Goal: Task Accomplishment & Management: Manage account settings

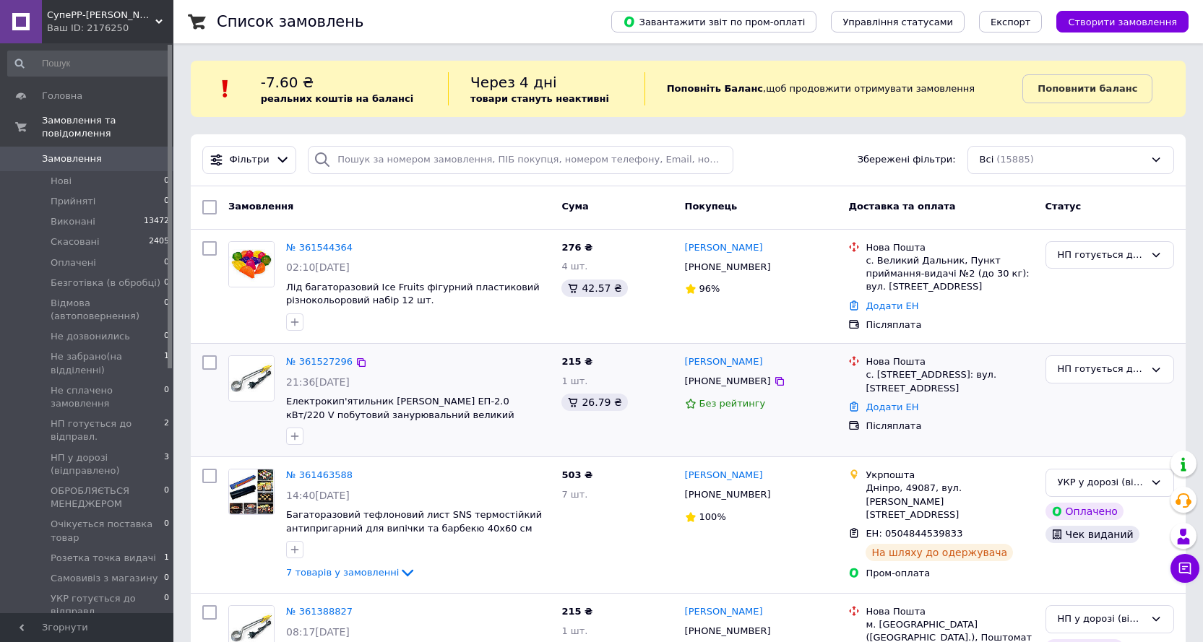
scroll to position [72, 0]
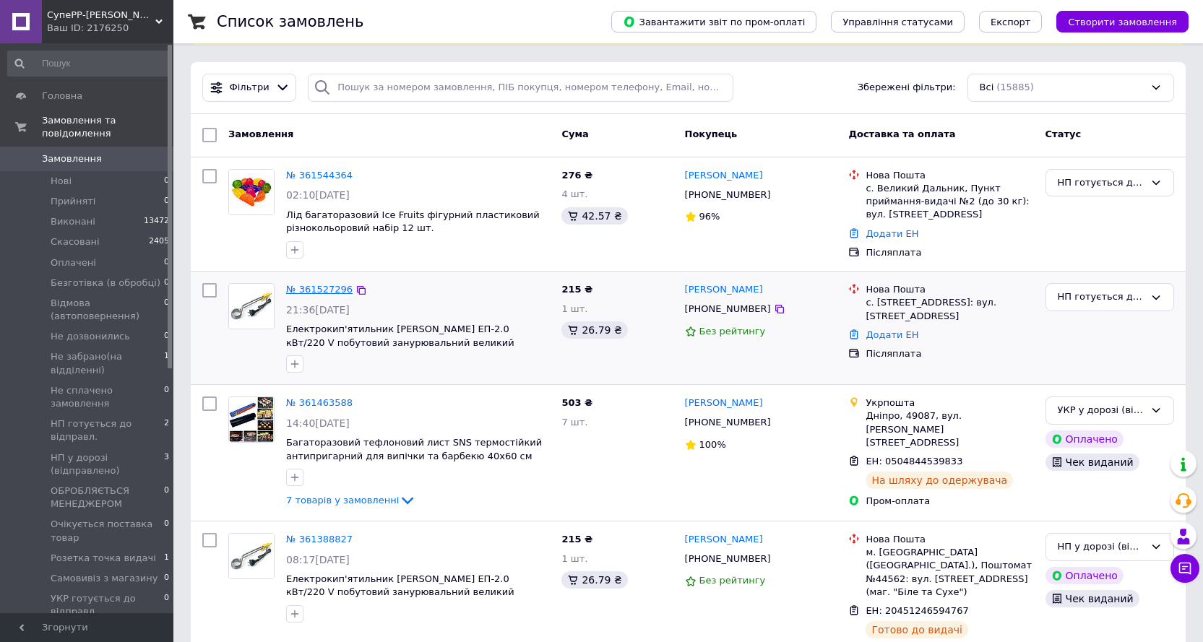
click at [332, 291] on link "№ 361527296" at bounding box center [319, 289] width 66 height 11
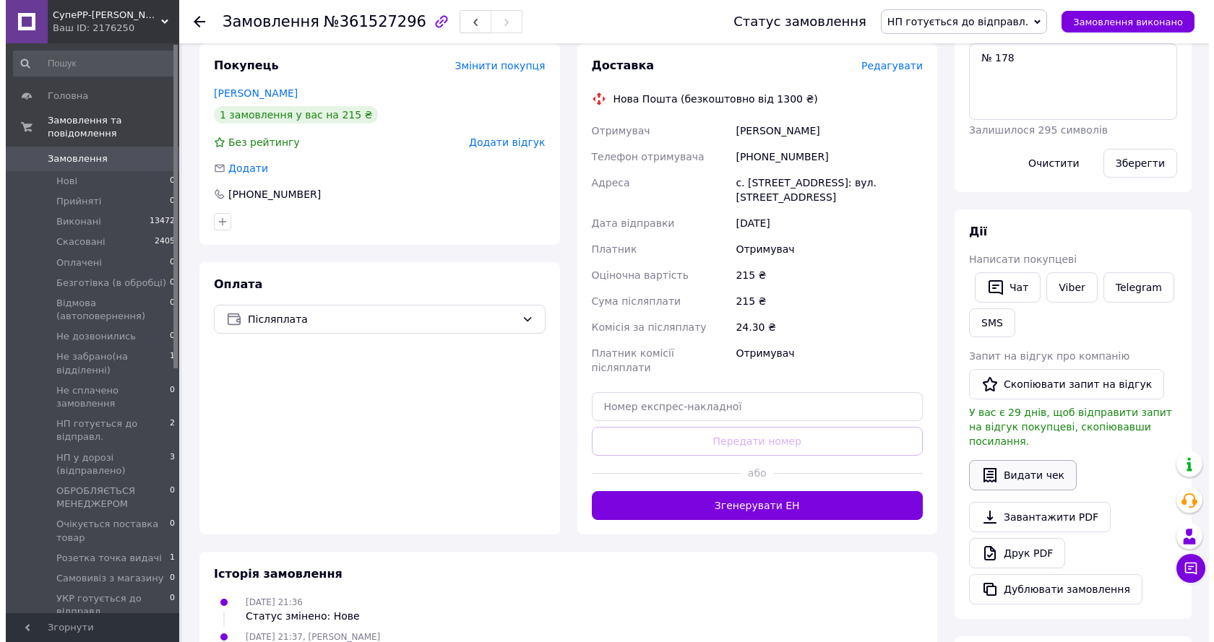
scroll to position [289, 0]
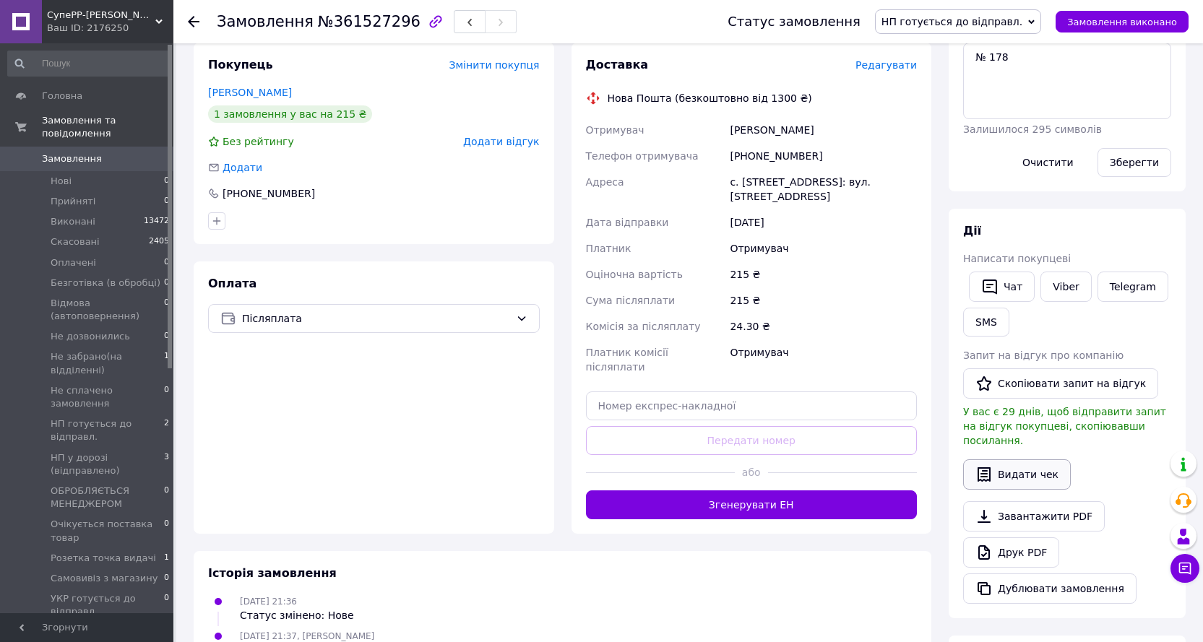
click at [1027, 460] on button "Видати чек" at bounding box center [1017, 474] width 108 height 30
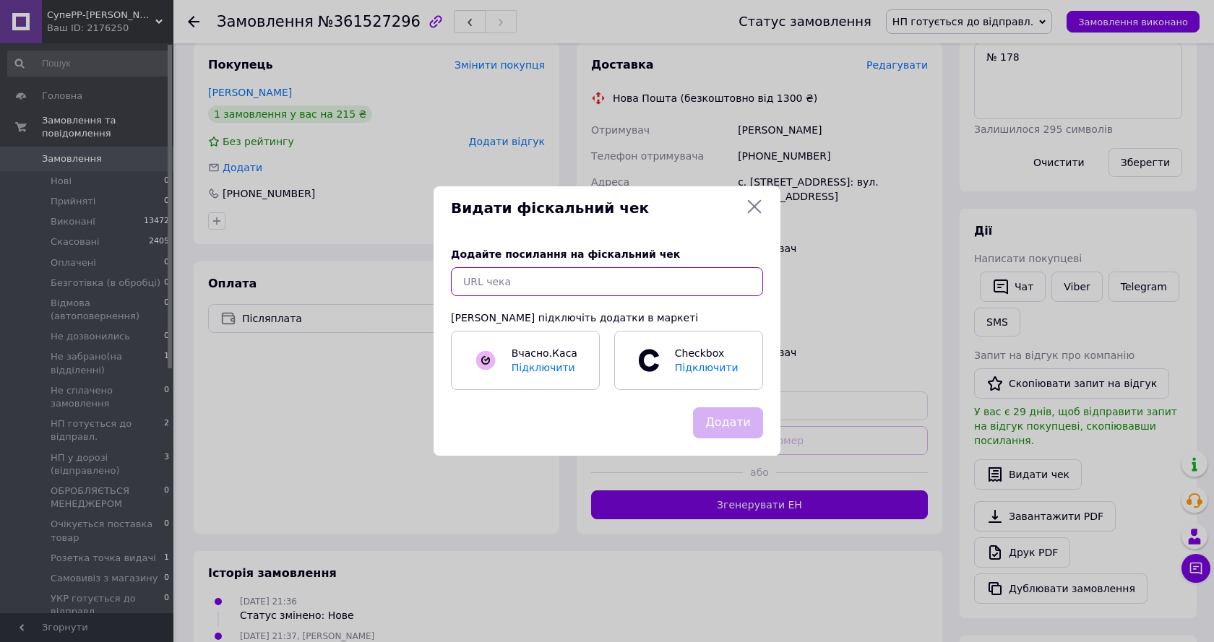
click at [539, 280] on input "text" at bounding box center [607, 281] width 312 height 29
paste input "[URL][DOMAIN_NAME]"
type input "[URL][DOMAIN_NAME]"
click at [748, 428] on button "Додати" at bounding box center [728, 422] width 70 height 31
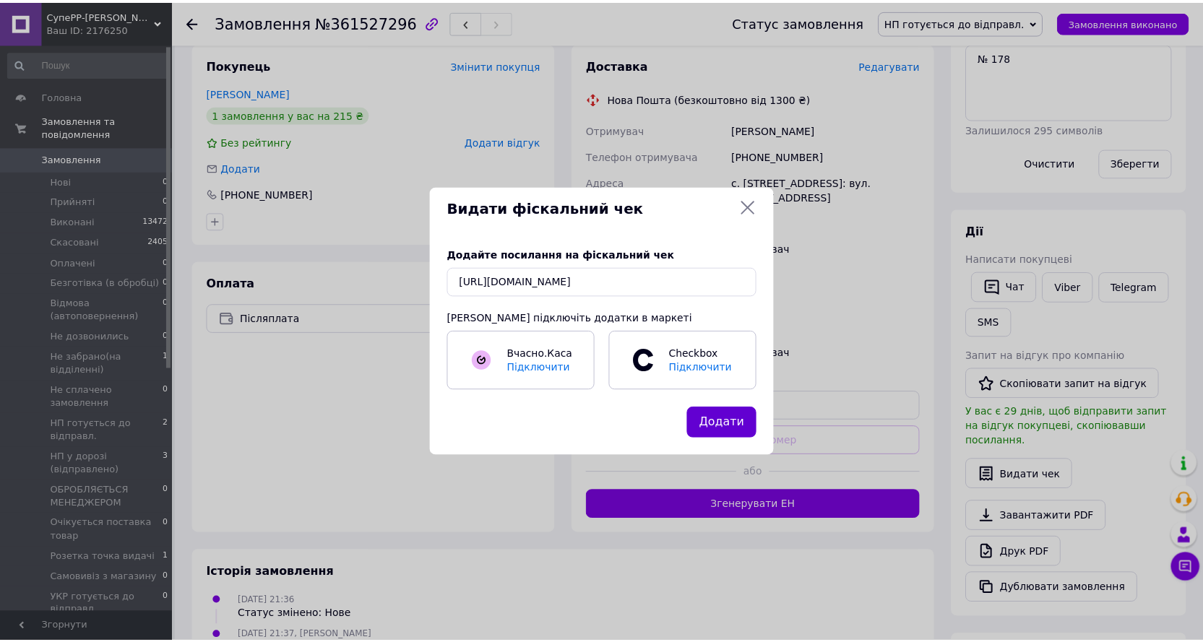
scroll to position [0, 0]
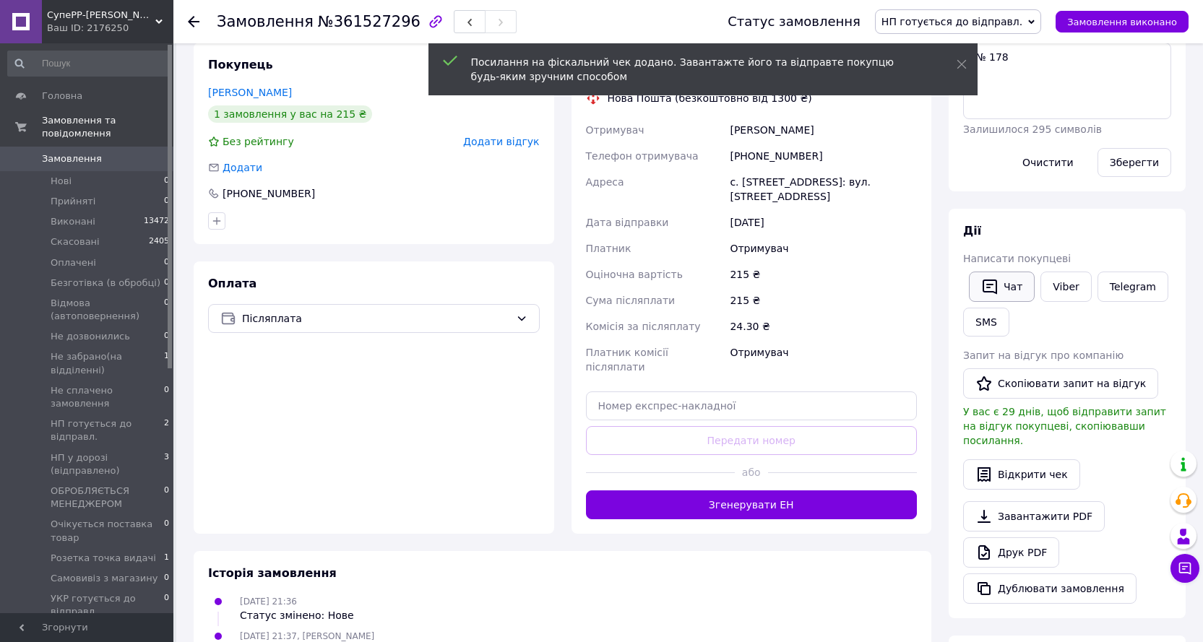
click at [1016, 287] on button "Чат" at bounding box center [1002, 287] width 66 height 30
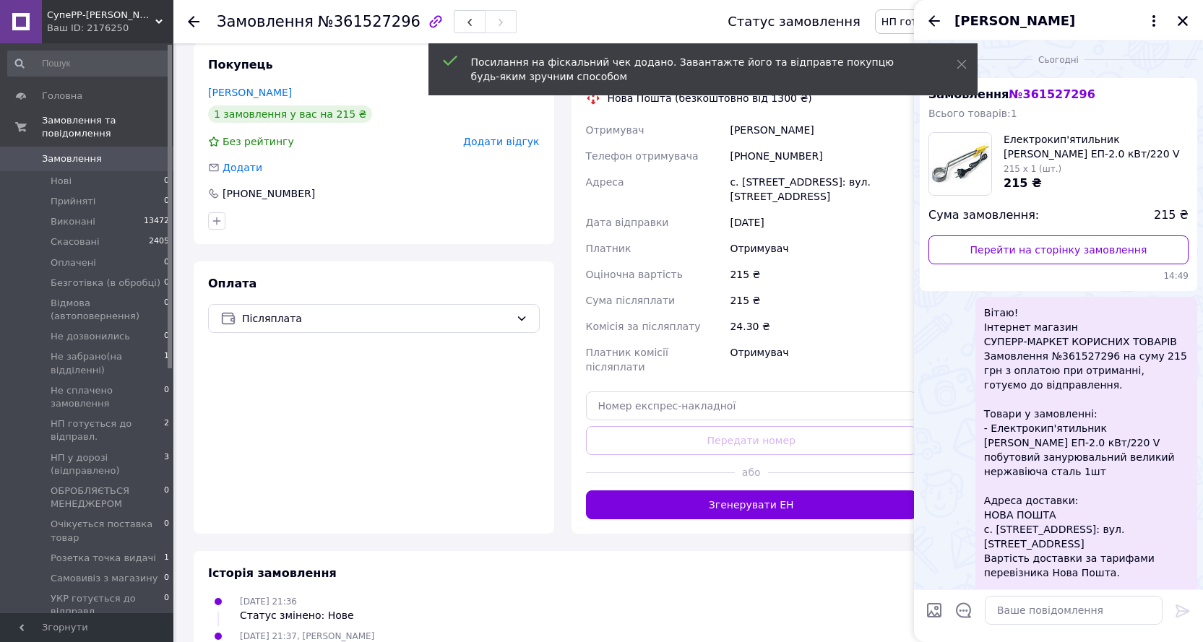
scroll to position [64, 0]
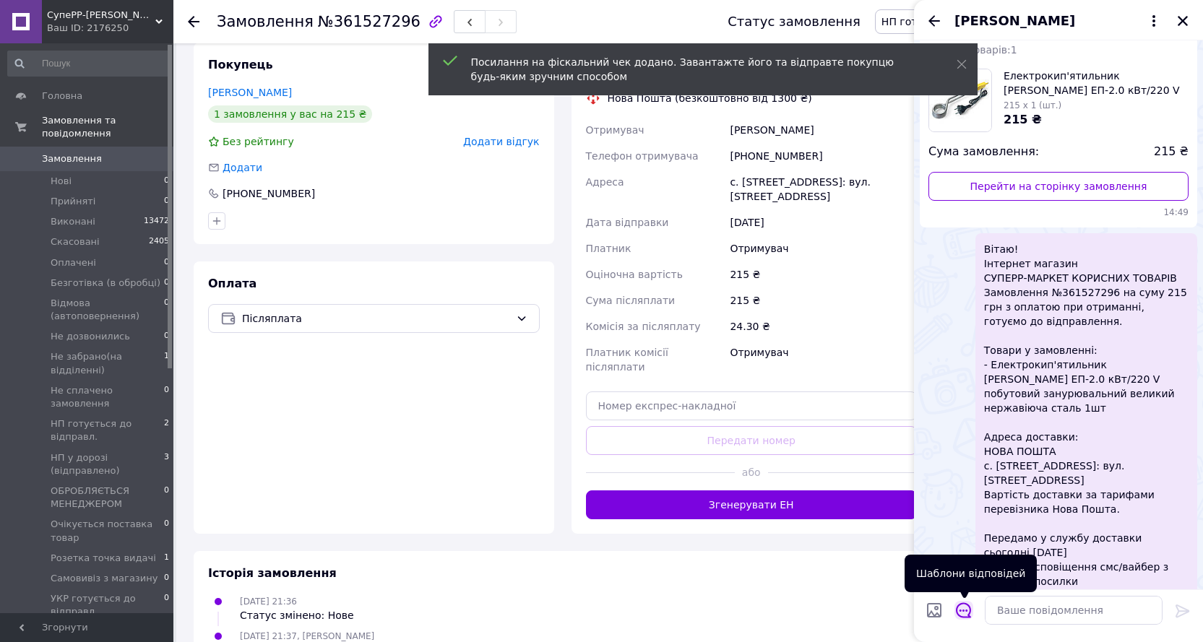
click at [970, 613] on icon "Відкрити шаблони відповідей" at bounding box center [963, 610] width 15 height 15
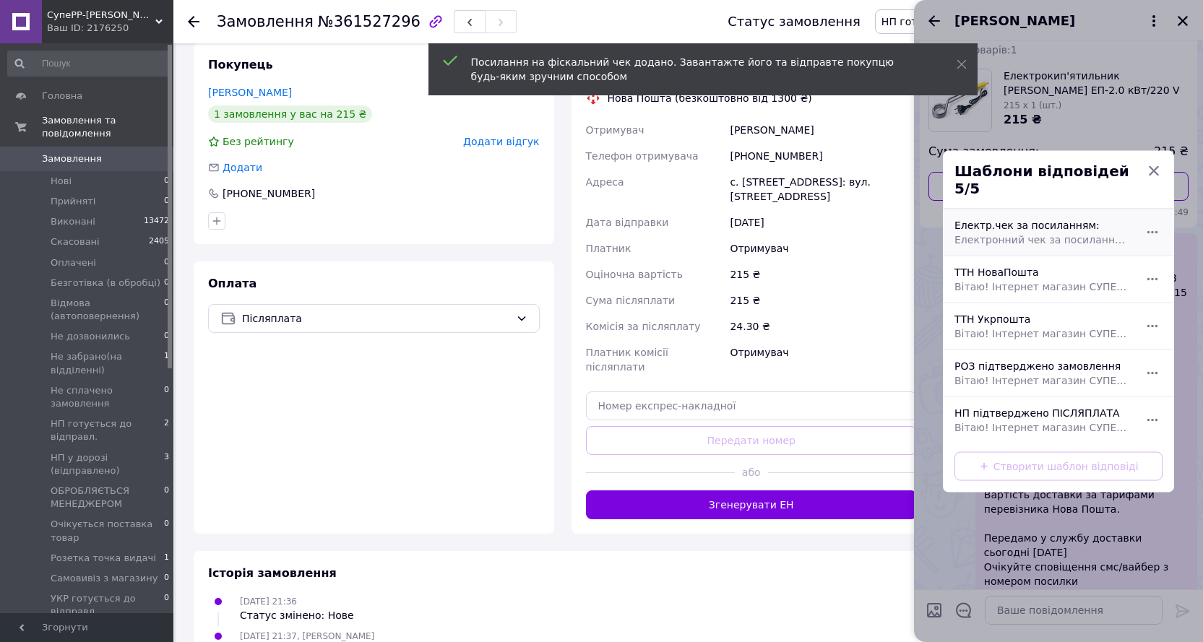
click at [1009, 220] on div "Електр.чек за посиланням: Електронний чек за посиланням:" at bounding box center [1043, 232] width 188 height 40
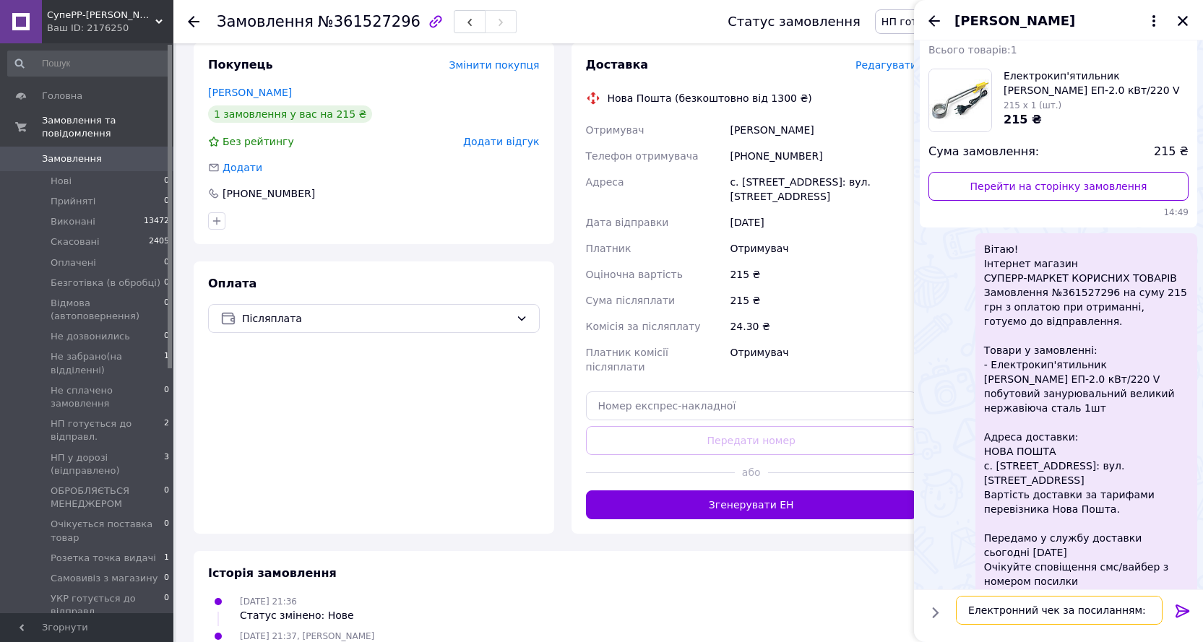
click at [1154, 613] on textarea "Електронний чек за посиланням:" at bounding box center [1059, 610] width 207 height 29
paste textarea "[URL][DOMAIN_NAME]"
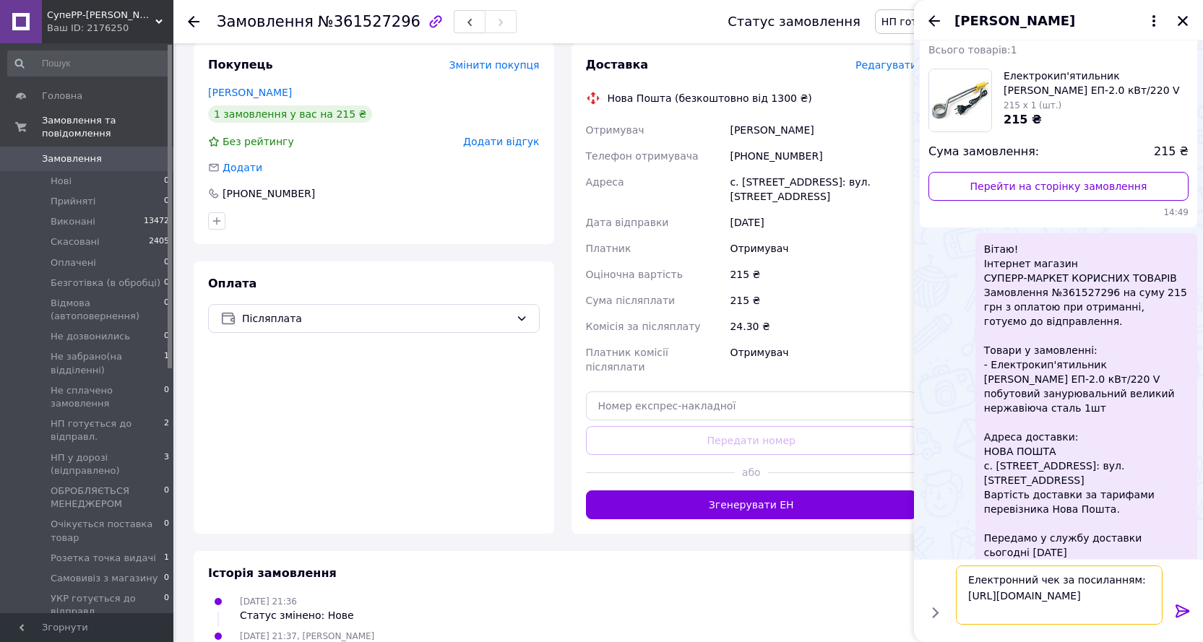
type textarea "Електронний чек за посиланням: [URL][DOMAIN_NAME]"
click at [1184, 605] on icon at bounding box center [1182, 611] width 17 height 17
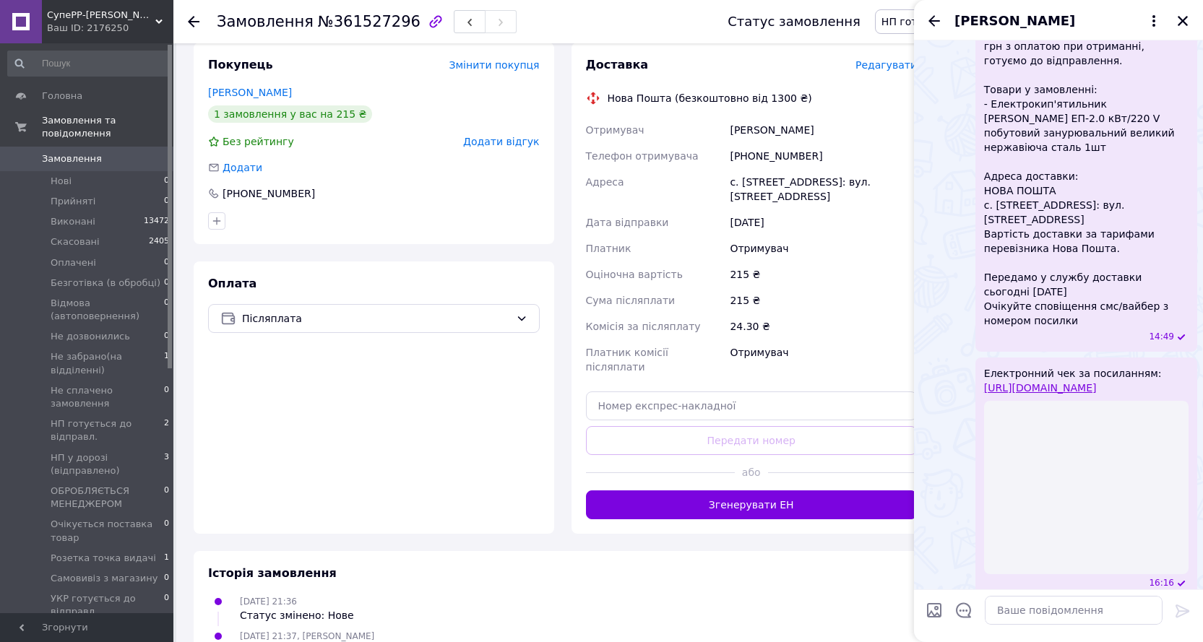
scroll to position [165, 0]
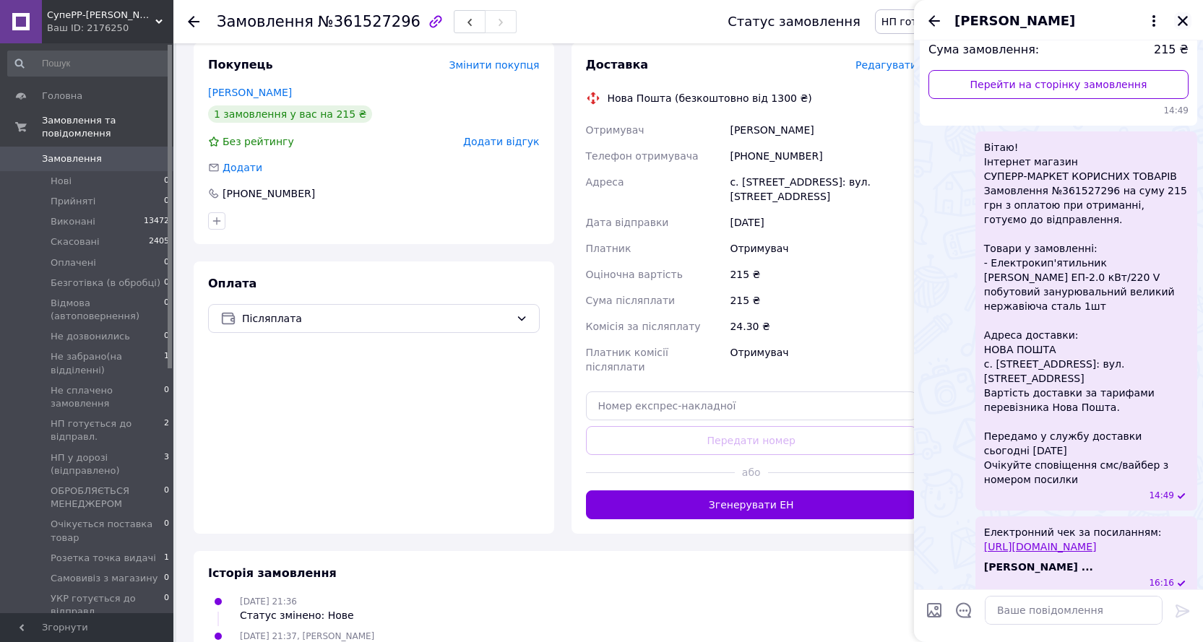
click at [1181, 21] on icon "Закрити" at bounding box center [1182, 20] width 13 height 13
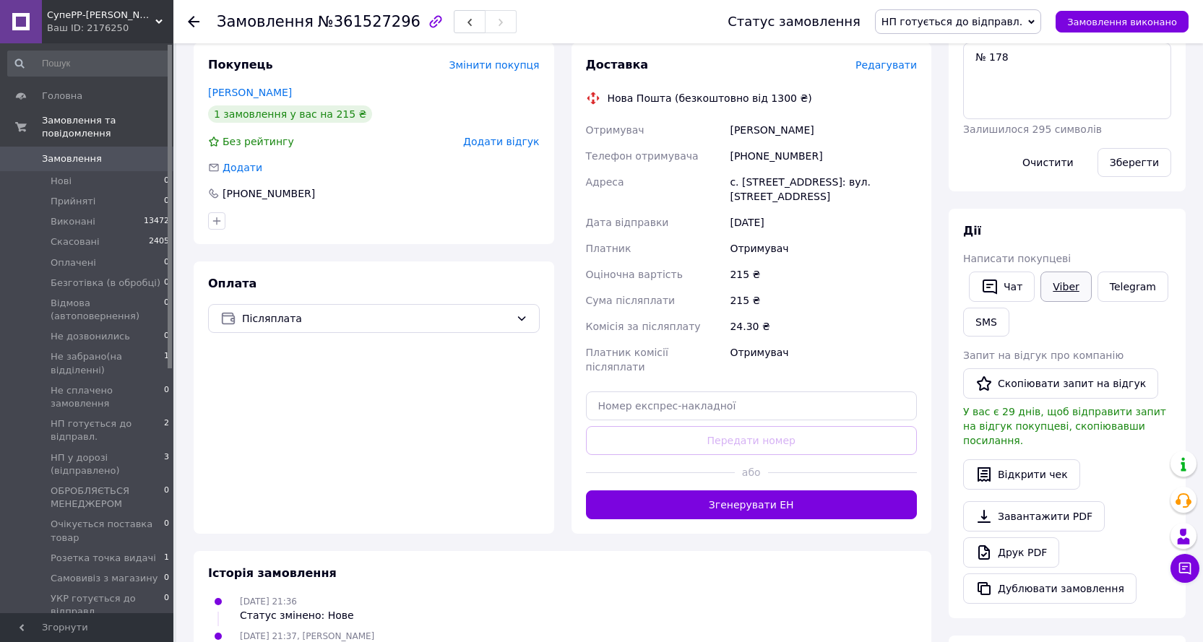
click at [1061, 287] on link "Viber" at bounding box center [1065, 287] width 51 height 30
click at [1129, 226] on div "Дії" at bounding box center [1067, 231] width 208 height 17
drag, startPoint x: 325, startPoint y: 24, endPoint x: 394, endPoint y: 22, distance: 69.4
click at [394, 22] on span "№361527296" at bounding box center [369, 21] width 103 height 17
copy span "361527296"
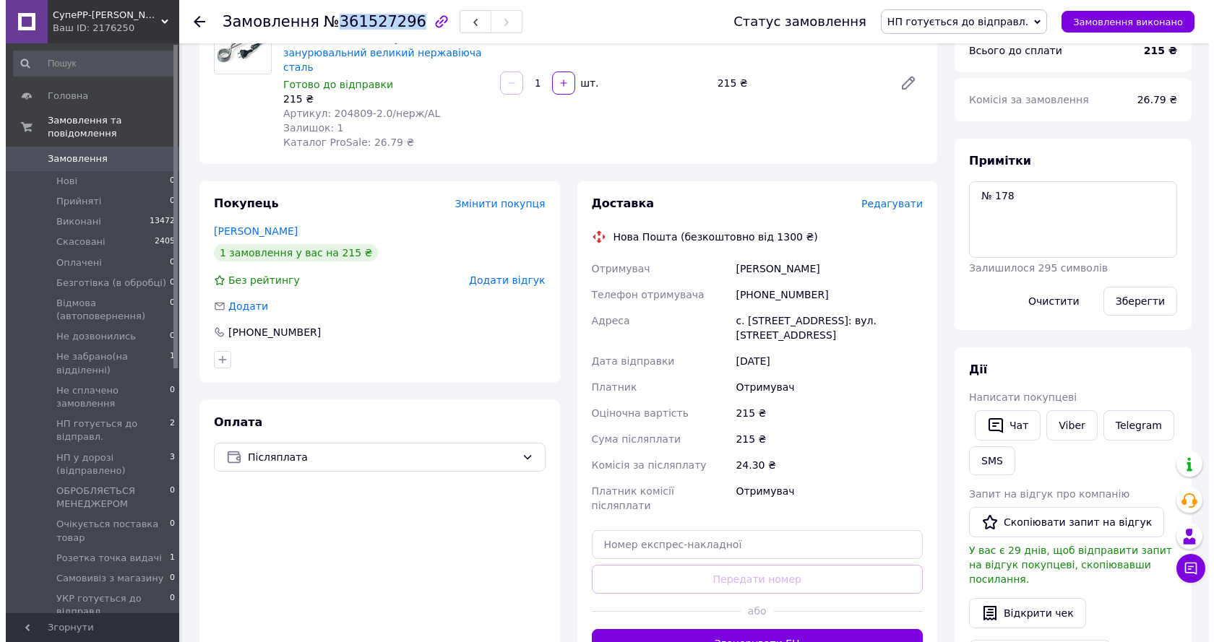
scroll to position [0, 0]
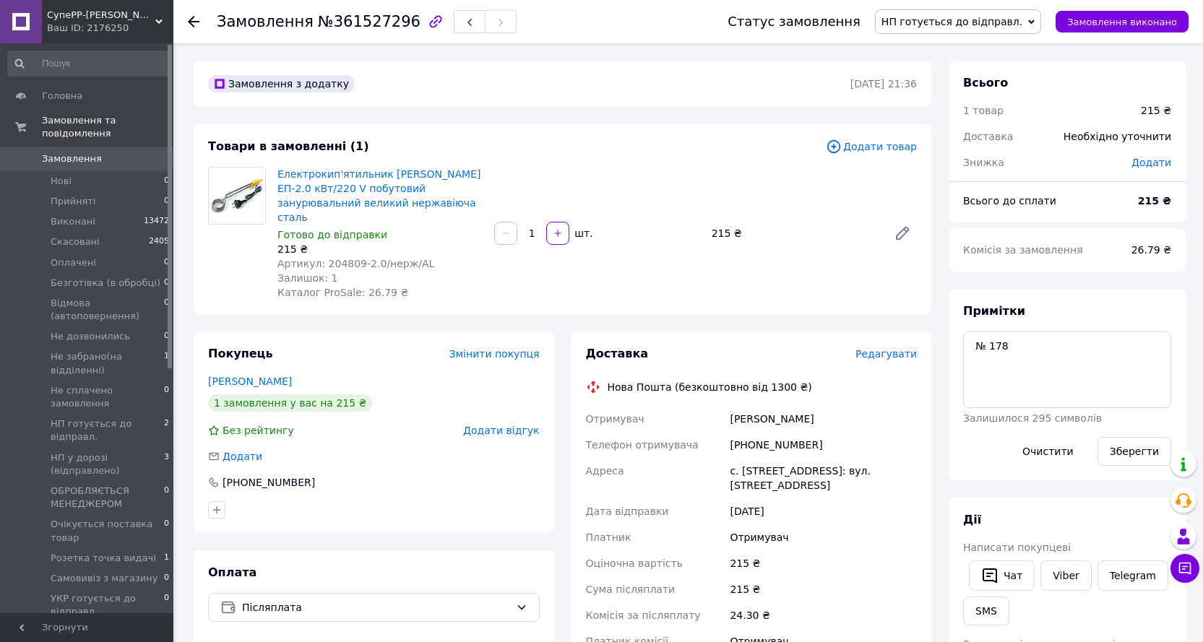
click at [902, 348] on span "Редагувати" at bounding box center [885, 354] width 61 height 12
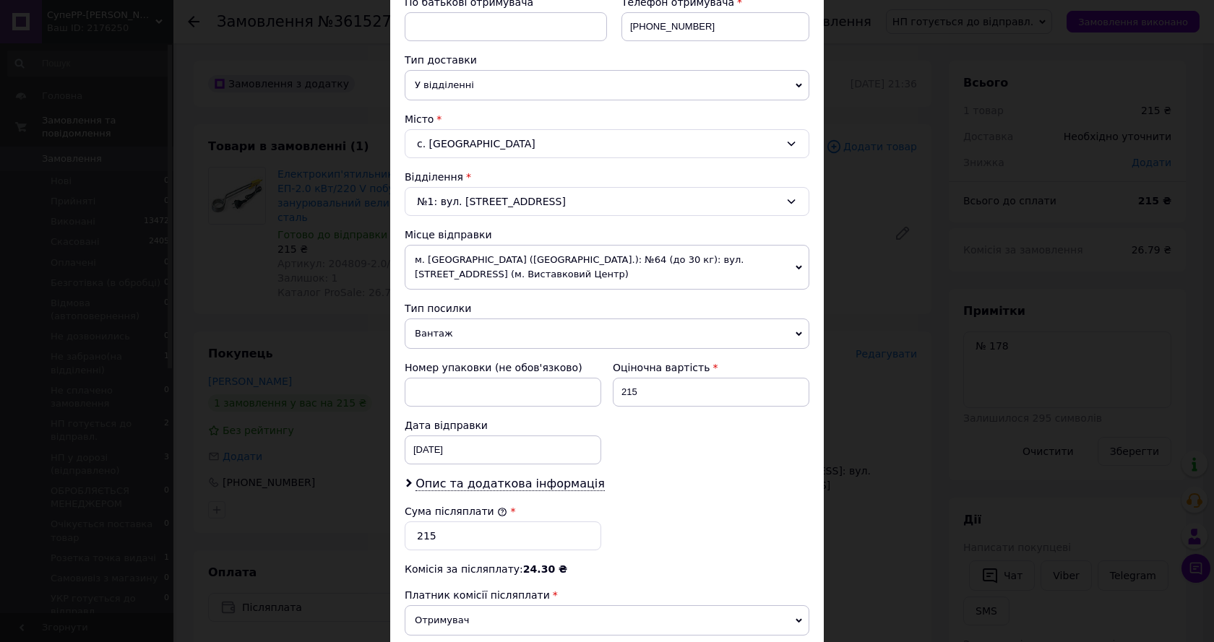
scroll to position [433, 0]
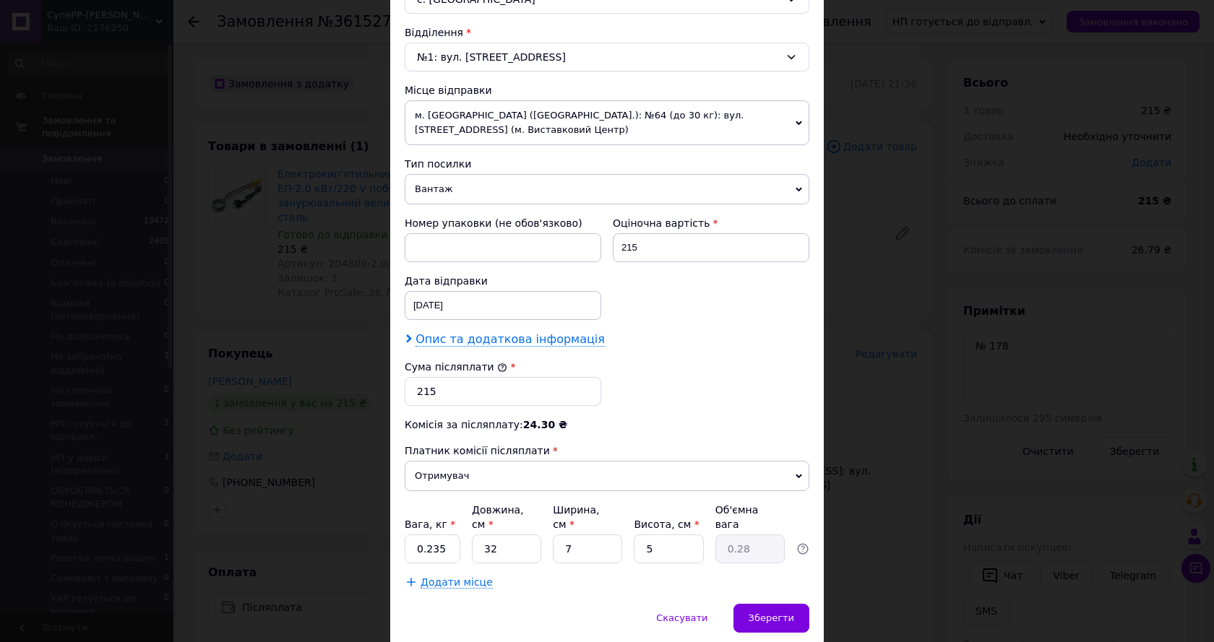
click at [527, 332] on span "Опис та додаткова інформація" at bounding box center [509, 339] width 189 height 14
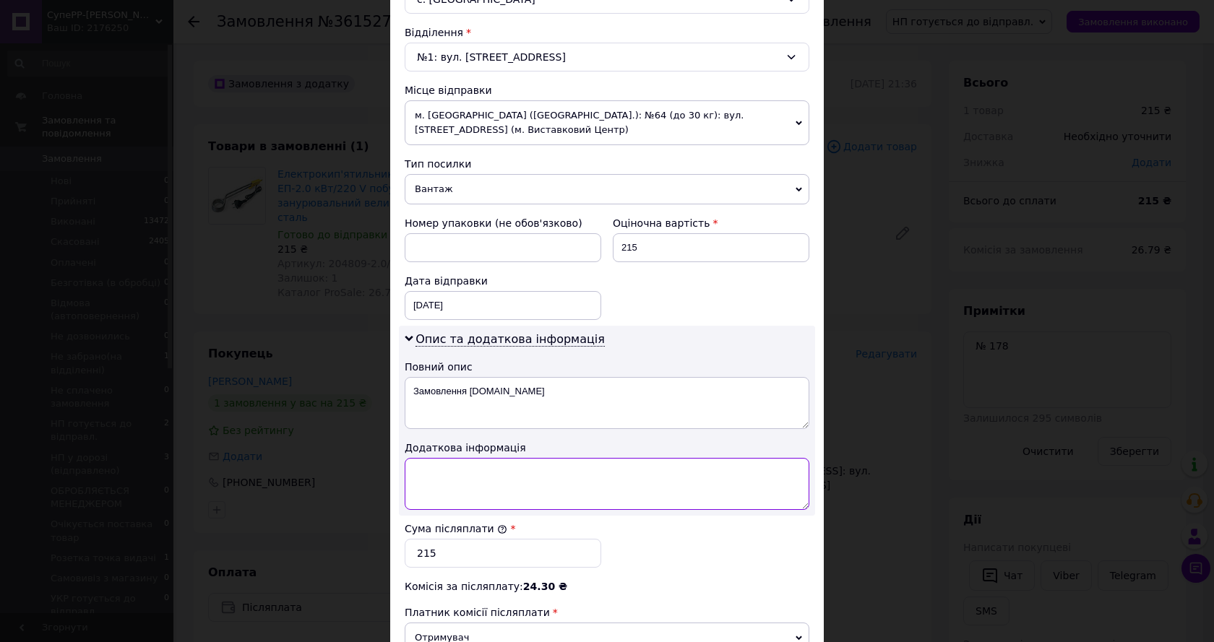
click at [517, 467] on textarea at bounding box center [607, 484] width 405 height 52
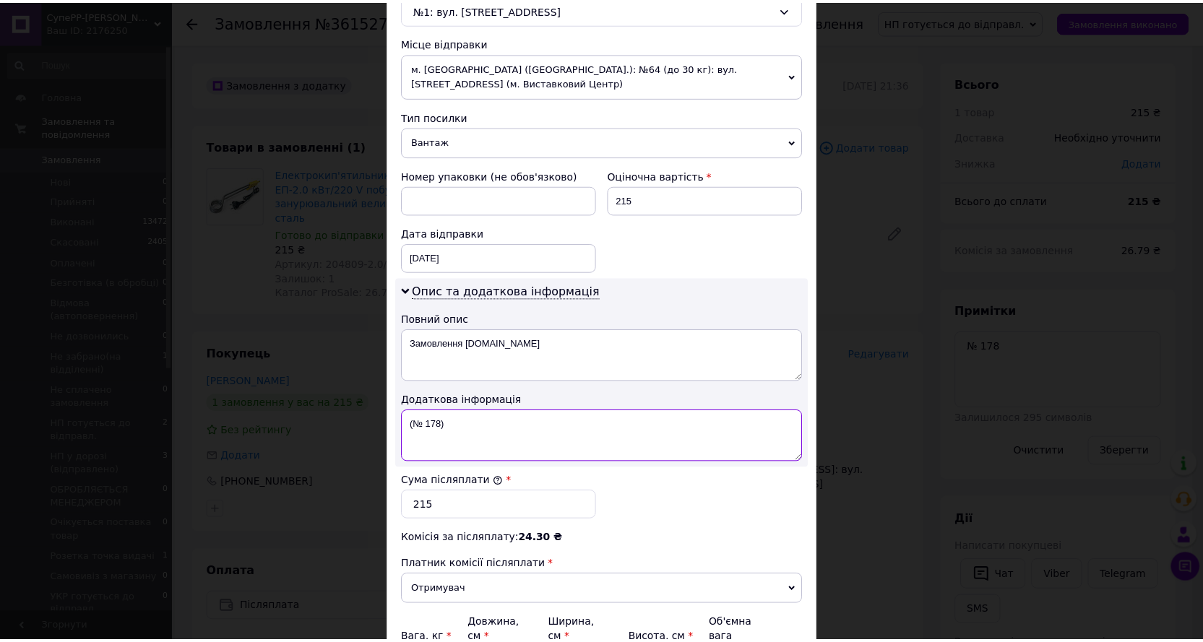
scroll to position [622, 0]
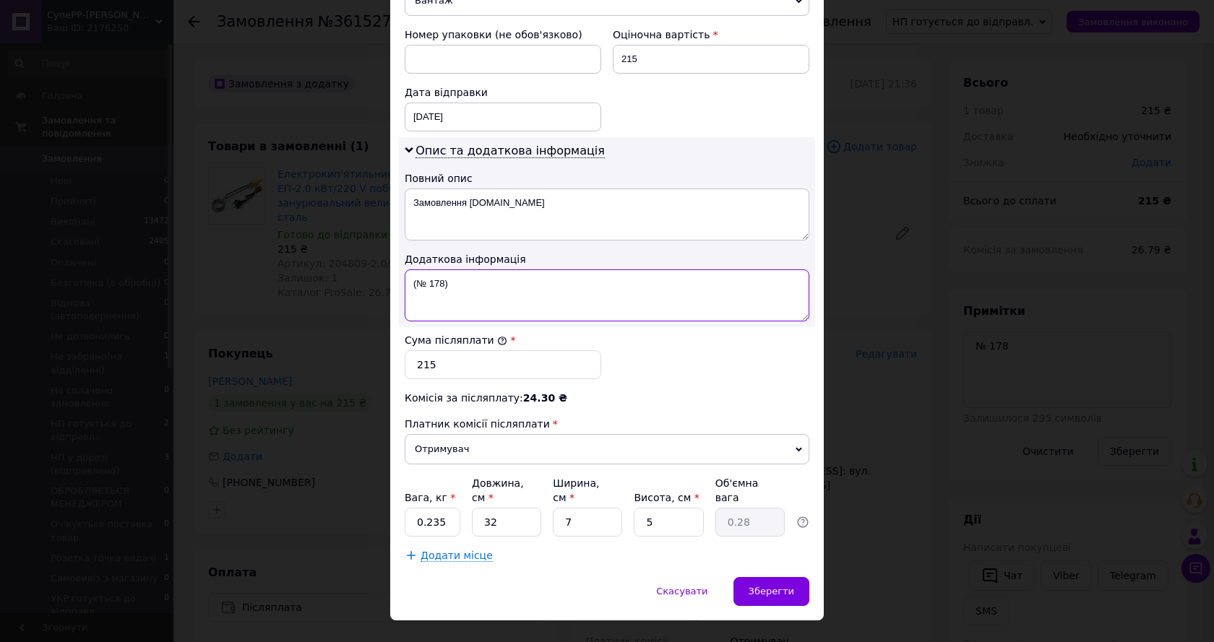
type textarea "(№ 178)"
click at [445, 508] on input "0.235" at bounding box center [433, 522] width 56 height 29
type input "0.7"
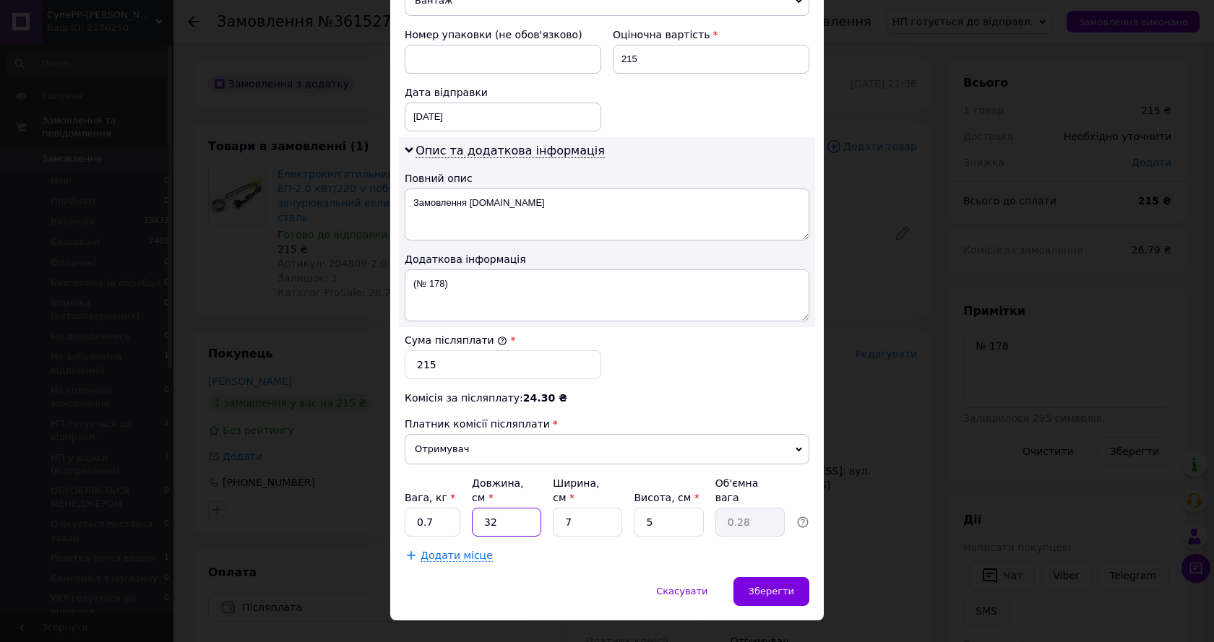
click at [485, 508] on input "32" at bounding box center [506, 522] width 69 height 29
click at [488, 508] on input "32" at bounding box center [506, 522] width 69 height 29
type input "3"
type input "0.1"
type input "35"
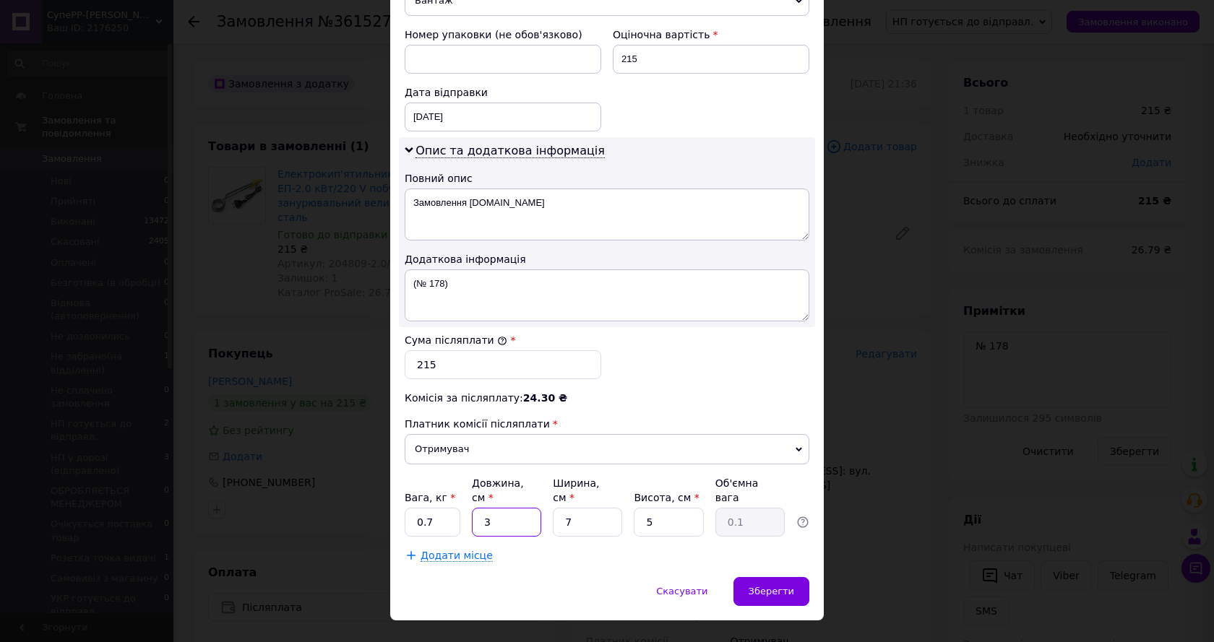
type input "0.31"
type input "35"
click at [582, 508] on input "7" at bounding box center [587, 522] width 69 height 29
type input "2"
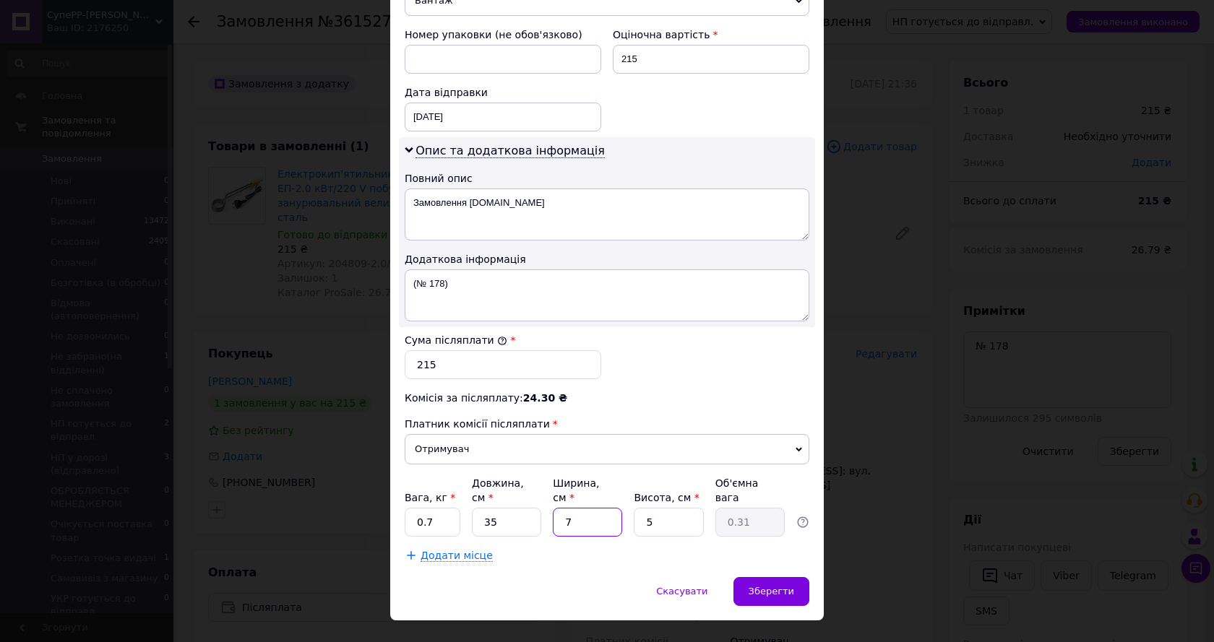
type input "0.1"
type input "20"
type input "0.88"
type input "20"
click at [665, 508] on input "5" at bounding box center [668, 522] width 69 height 29
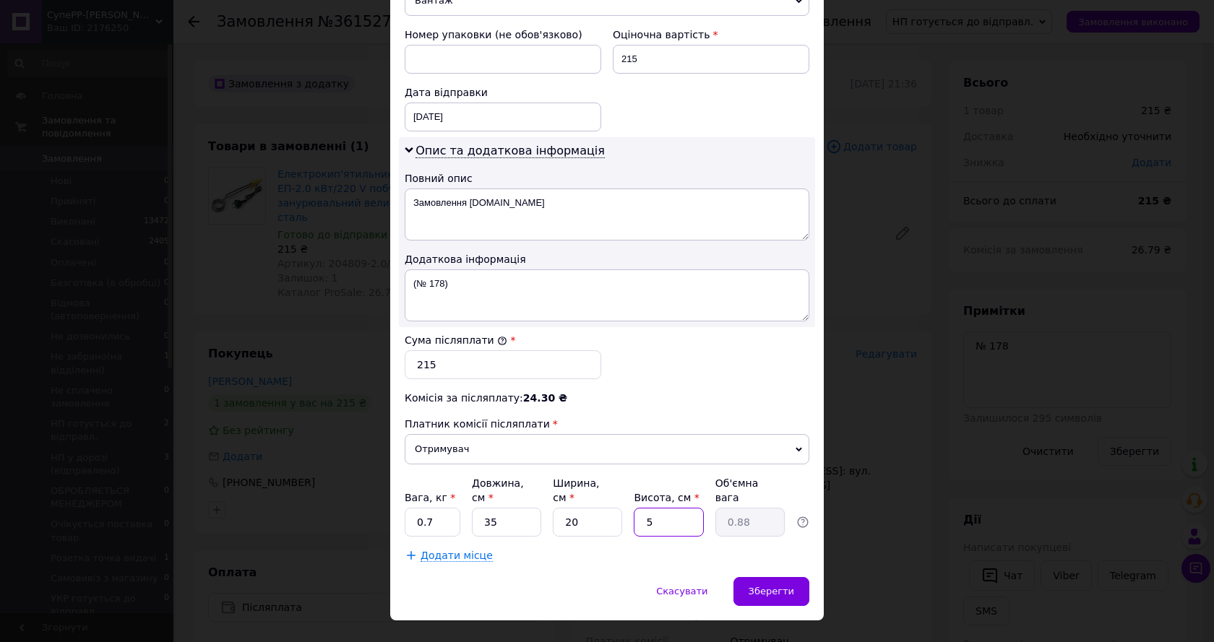
click at [665, 508] on input "5" at bounding box center [668, 522] width 69 height 29
type input "6"
type input "1.05"
type input "6"
click at [756, 577] on div "Зберегти" at bounding box center [771, 591] width 76 height 29
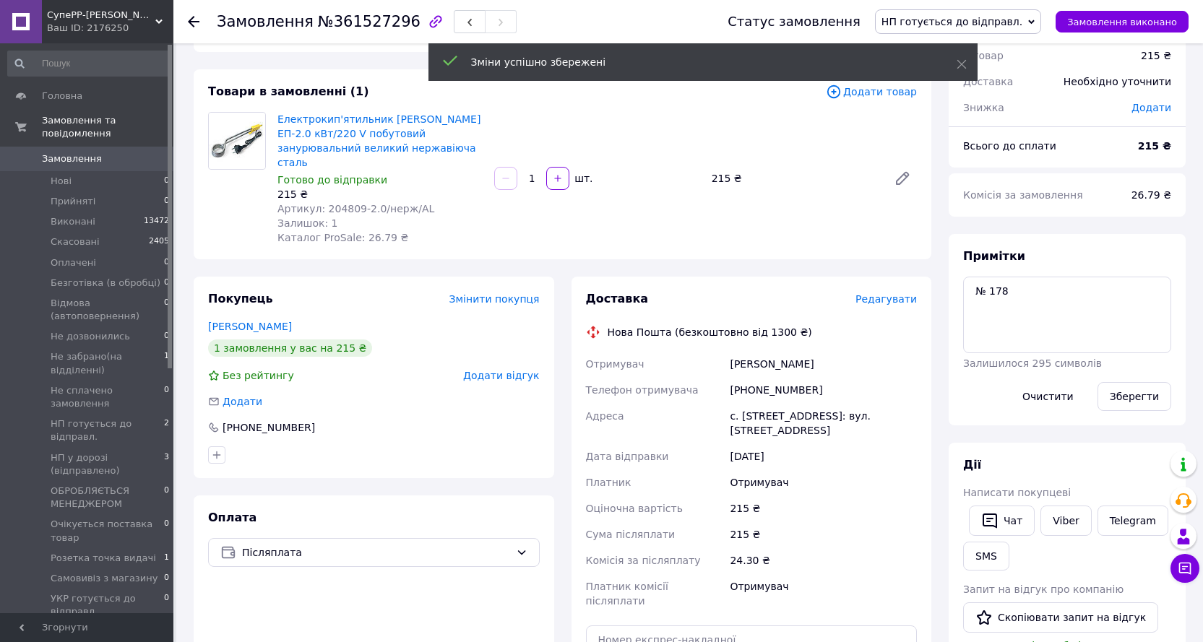
scroll to position [144, 0]
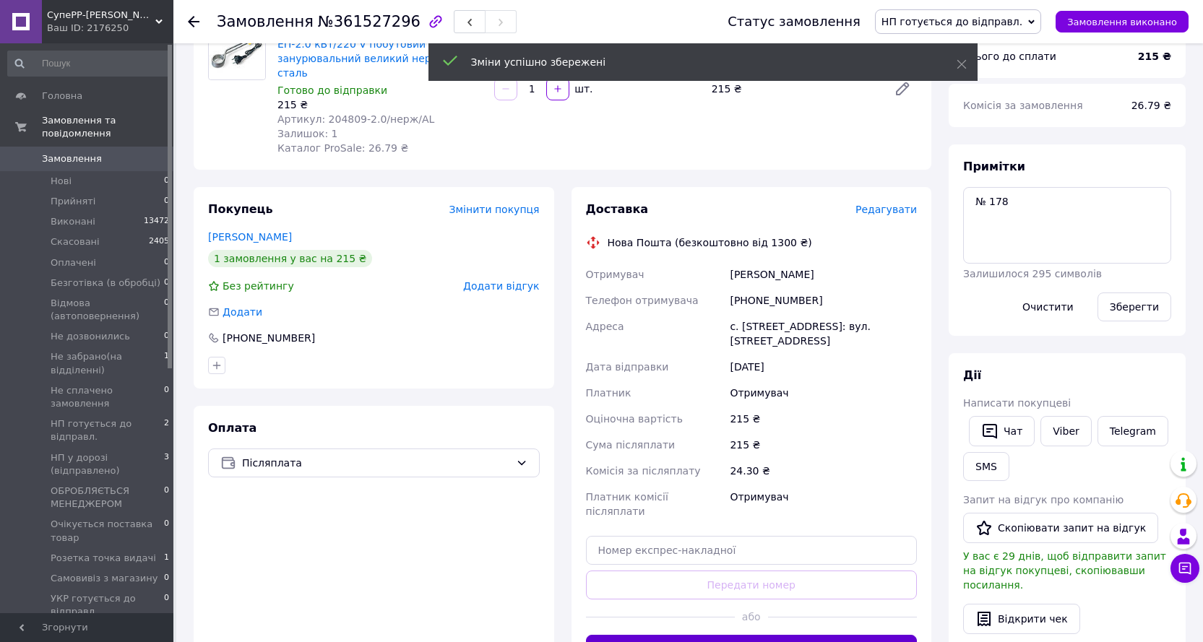
click at [780, 635] on button "Згенерувати ЕН" at bounding box center [752, 649] width 332 height 29
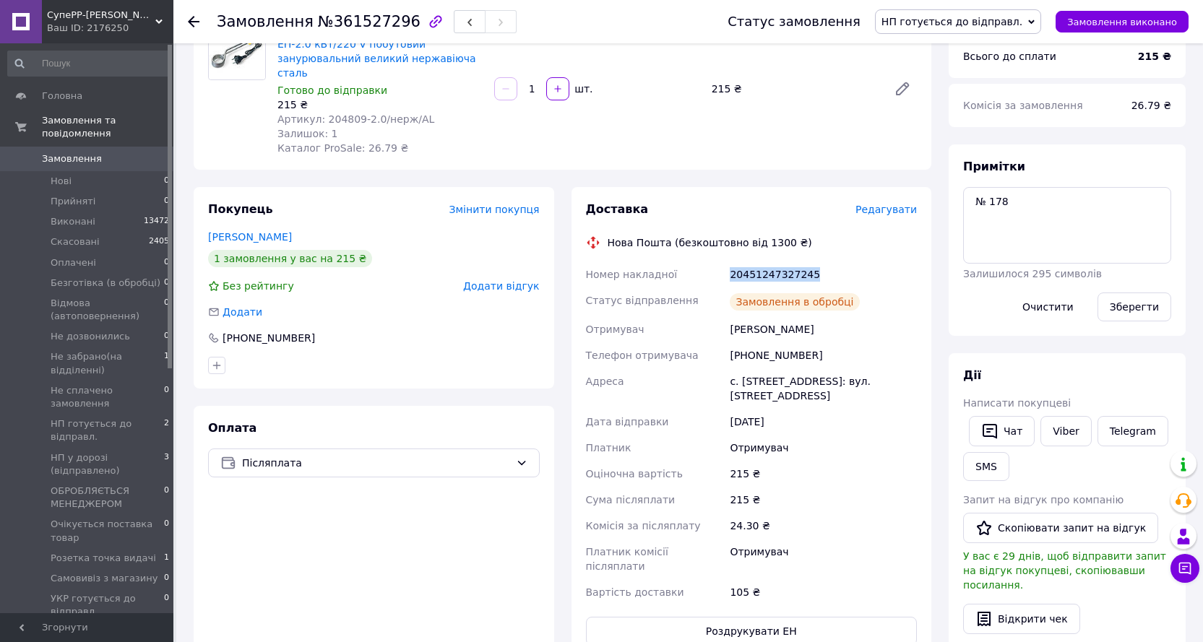
drag, startPoint x: 726, startPoint y: 260, endPoint x: 813, endPoint y: 260, distance: 87.4
click at [813, 262] on div "Номер накладної 20451247327245 Статус відправлення Замовлення в обробці Отримув…" at bounding box center [751, 434] width 337 height 344
copy div "Номер накладної 20451247327245"
click at [1066, 442] on link "Viber" at bounding box center [1065, 431] width 51 height 30
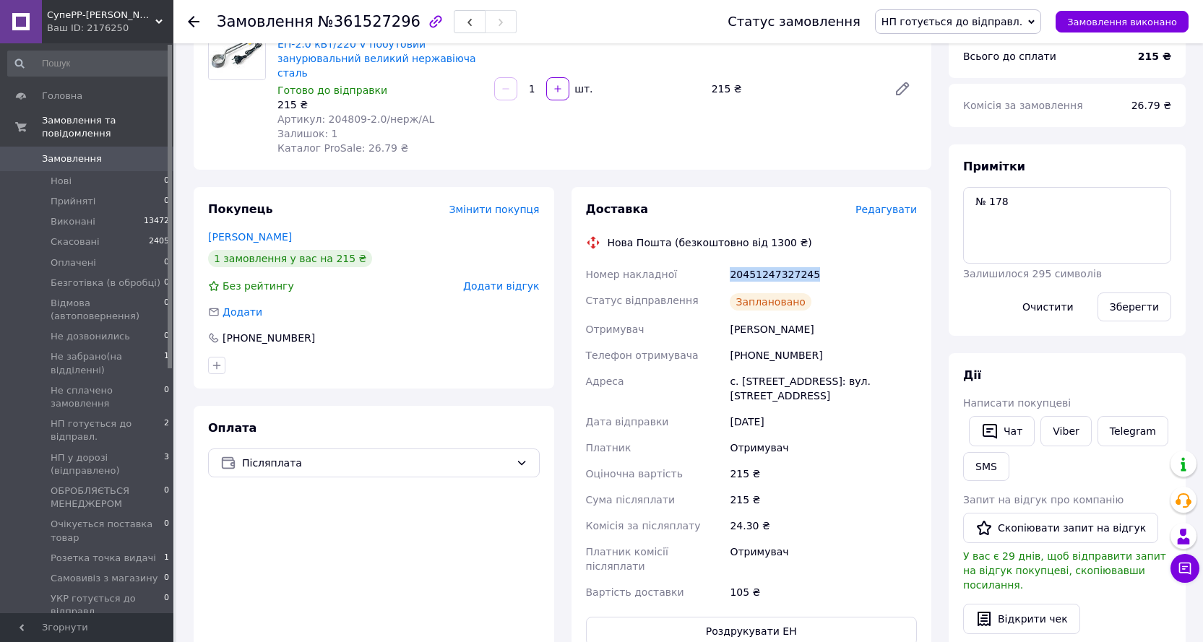
drag, startPoint x: 1128, startPoint y: 355, endPoint x: 1068, endPoint y: 329, distance: 65.0
click at [1128, 355] on div "[PERSON_NAME] покупцеві   Чат Viber Telegram SMS Запит на відгук про компанію  …" at bounding box center [1067, 558] width 237 height 410
click at [1007, 446] on button "Чат" at bounding box center [1002, 431] width 66 height 30
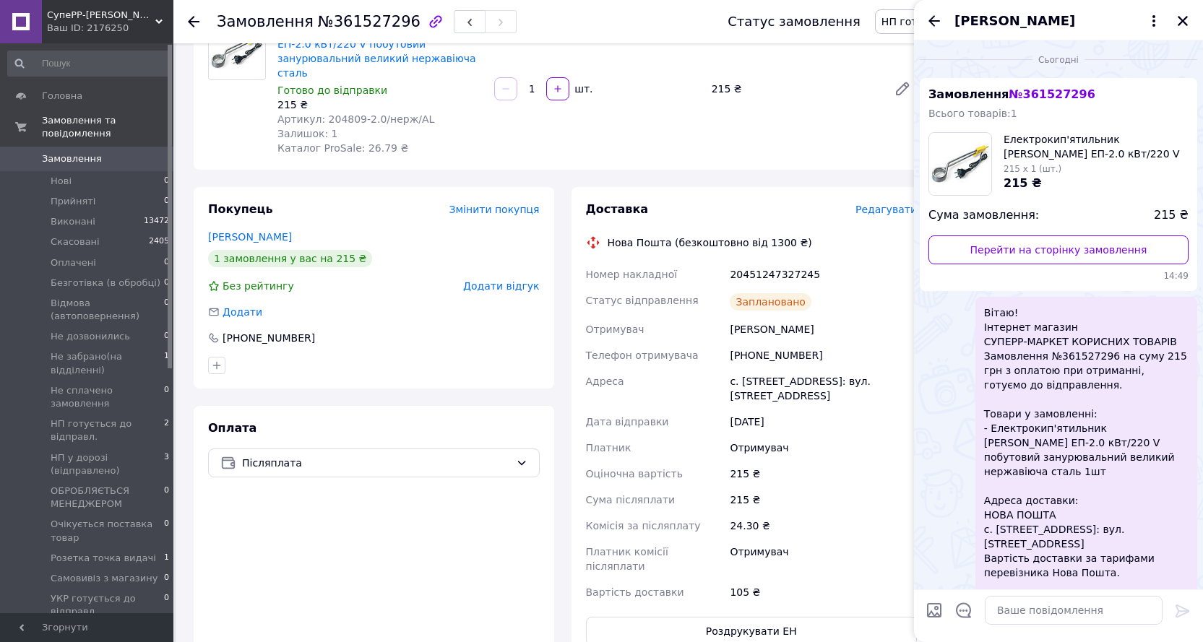
scroll to position [165, 0]
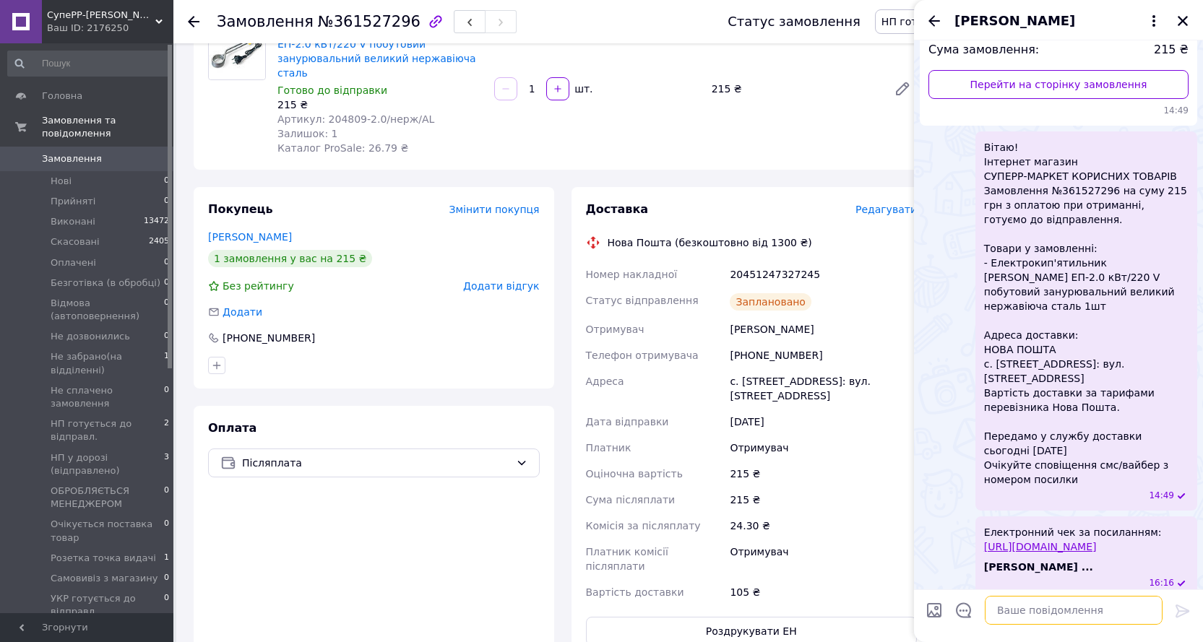
click at [1053, 618] on textarea at bounding box center [1074, 610] width 178 height 29
paste textarea "ттн 20451247327245 Дякуємо за покупку!"
type textarea "ттн 20451247327245 Дякуємо за покупку!"
click at [1188, 613] on icon at bounding box center [1182, 611] width 17 height 17
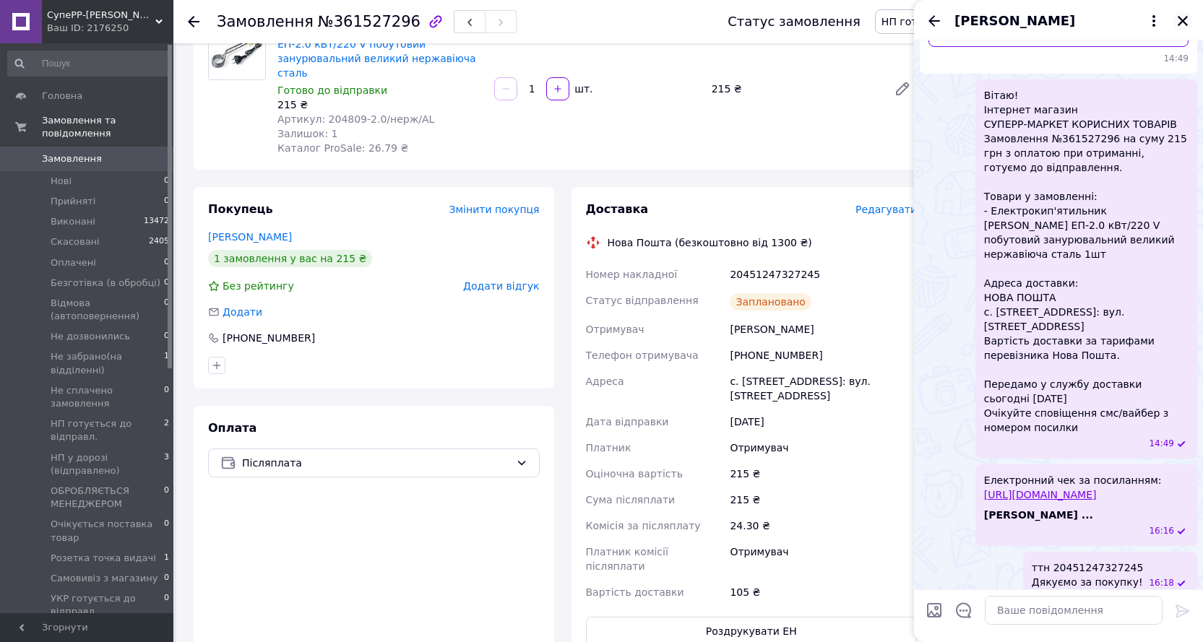
click at [1183, 20] on icon "Закрити" at bounding box center [1183, 21] width 10 height 10
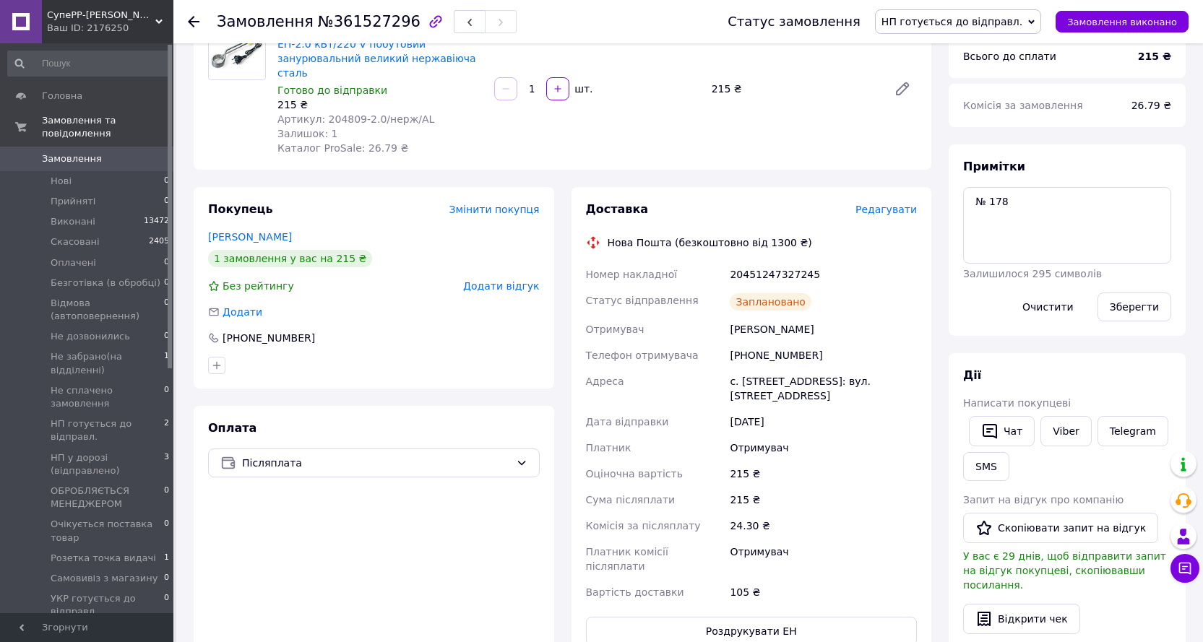
click at [967, 14] on span "НП готується до відправл." at bounding box center [958, 21] width 166 height 25
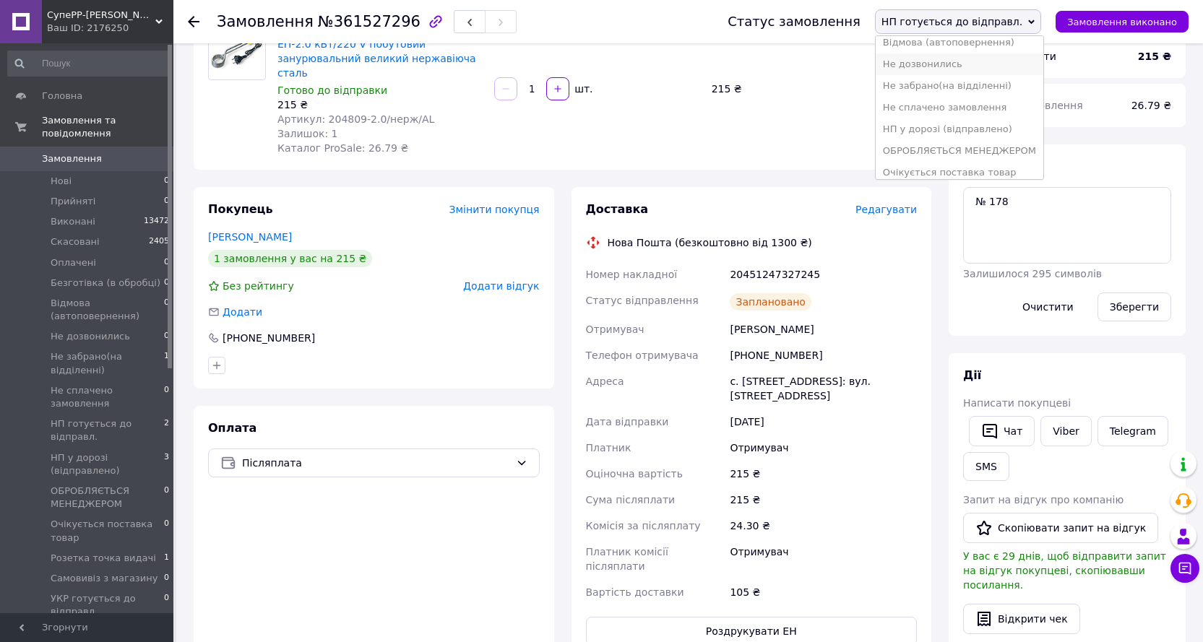
scroll to position [144, 0]
click at [986, 98] on li "НП у дорозі (відправлено)" at bounding box center [960, 101] width 168 height 22
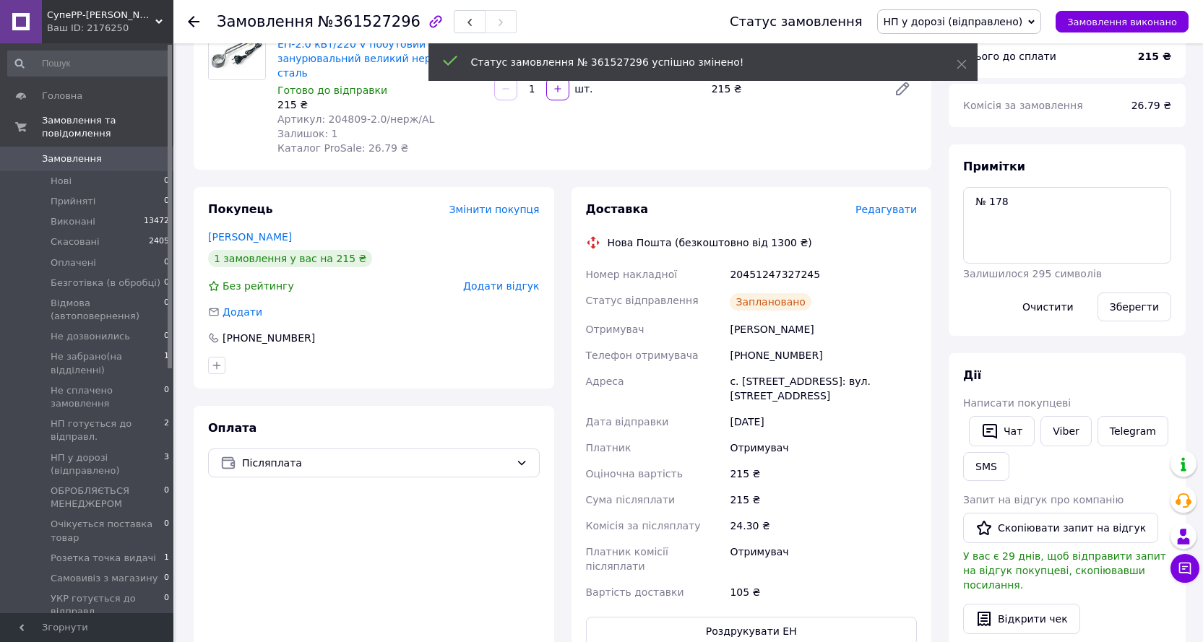
click at [191, 22] on use at bounding box center [194, 22] width 12 height 12
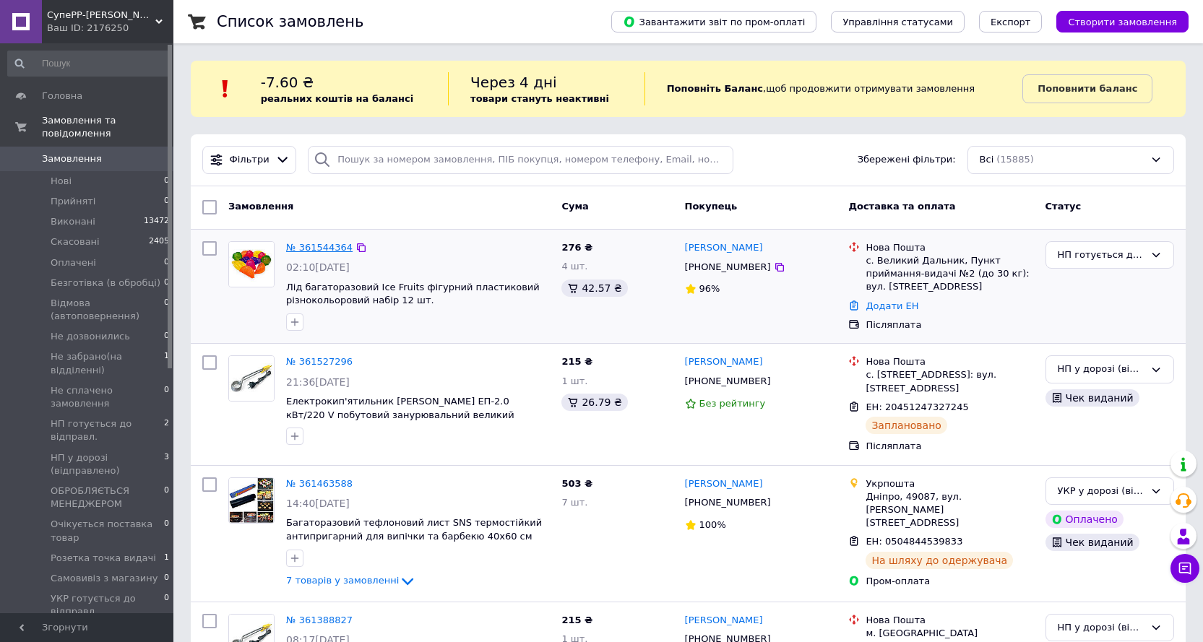
click at [323, 245] on link "№ 361544364" at bounding box center [319, 247] width 66 height 11
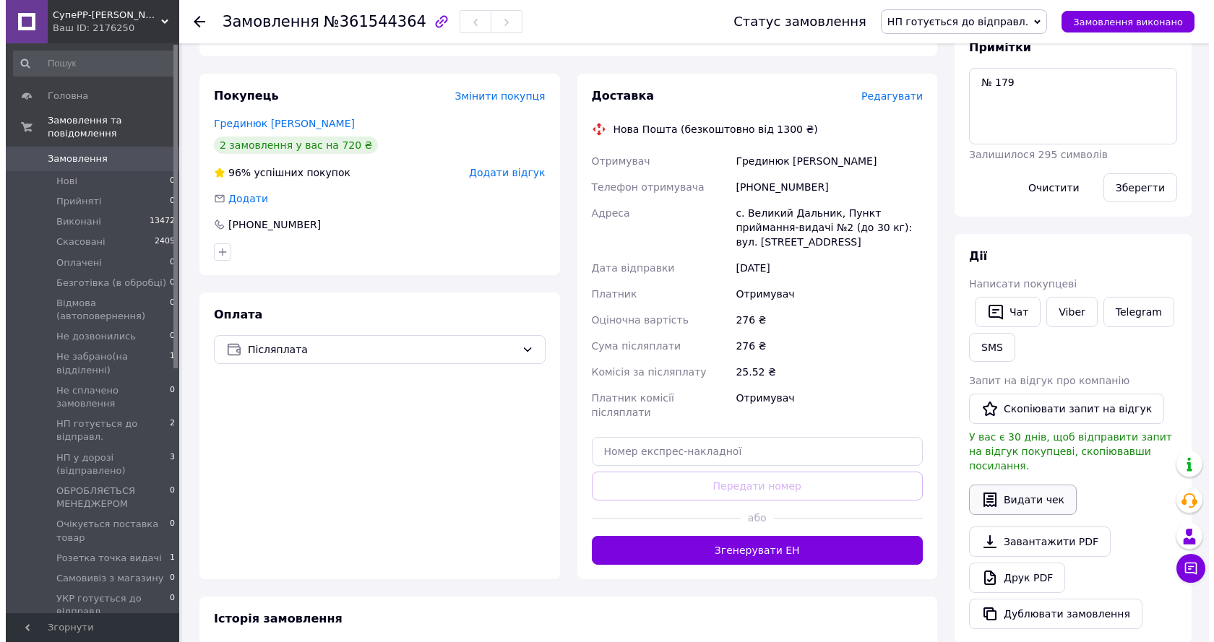
scroll to position [289, 0]
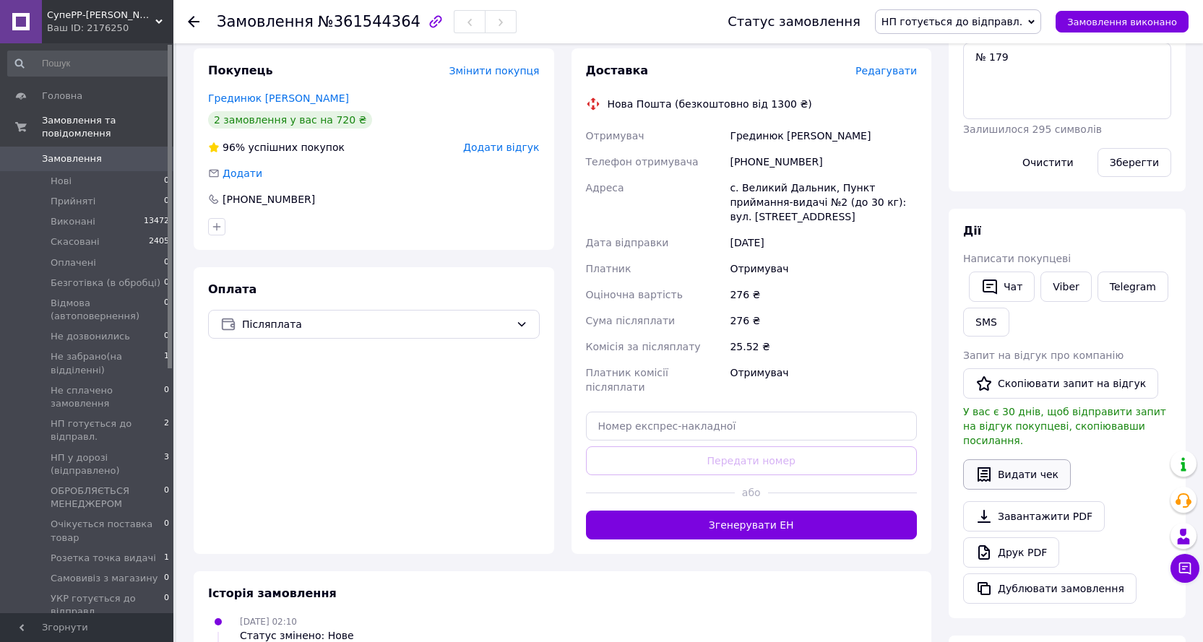
click at [1040, 459] on button "Видати чек" at bounding box center [1017, 474] width 108 height 30
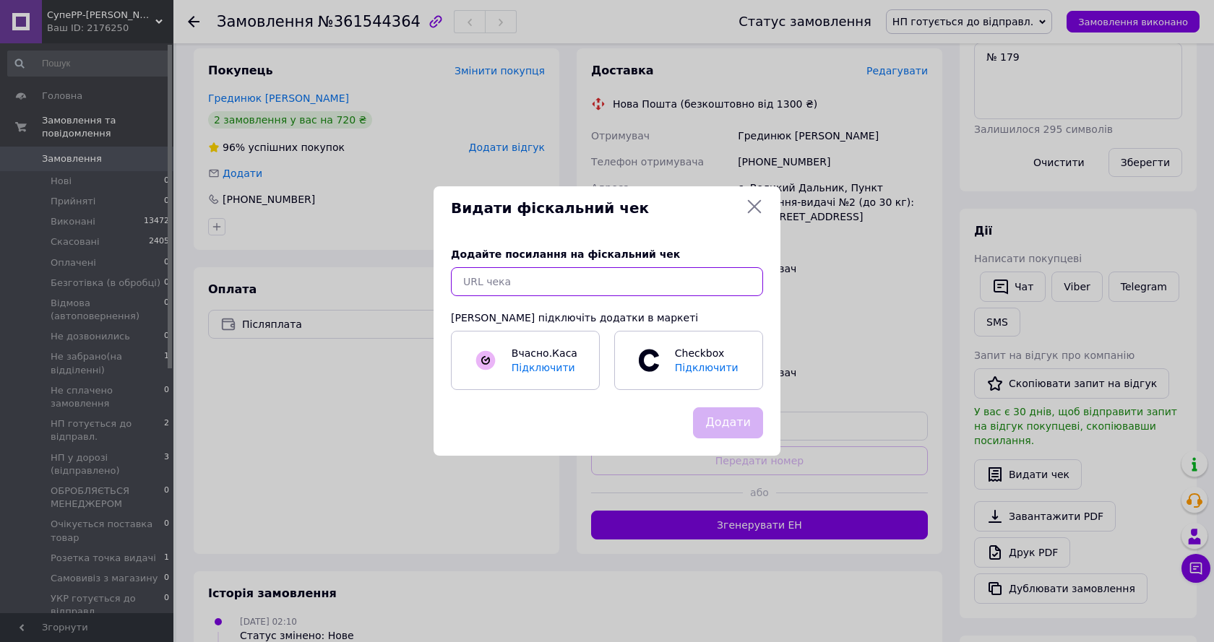
click at [660, 283] on input "text" at bounding box center [607, 281] width 312 height 29
paste input "[URL][DOMAIN_NAME]"
type input "[URL][DOMAIN_NAME]"
click at [730, 428] on button "Додати" at bounding box center [728, 422] width 70 height 31
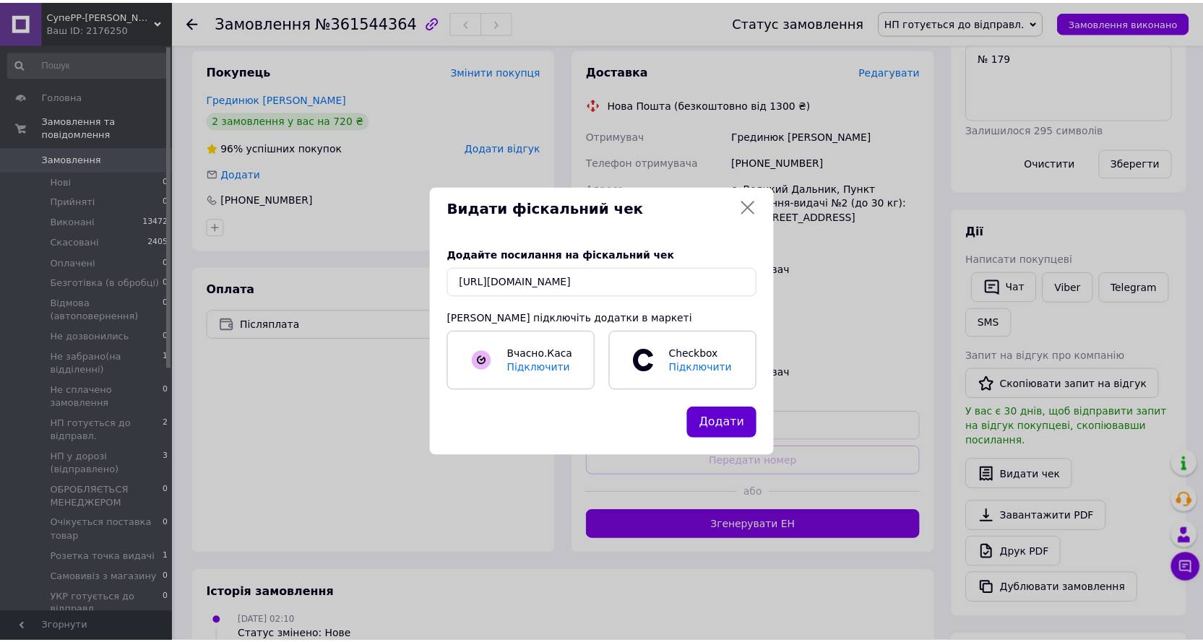
scroll to position [0, 0]
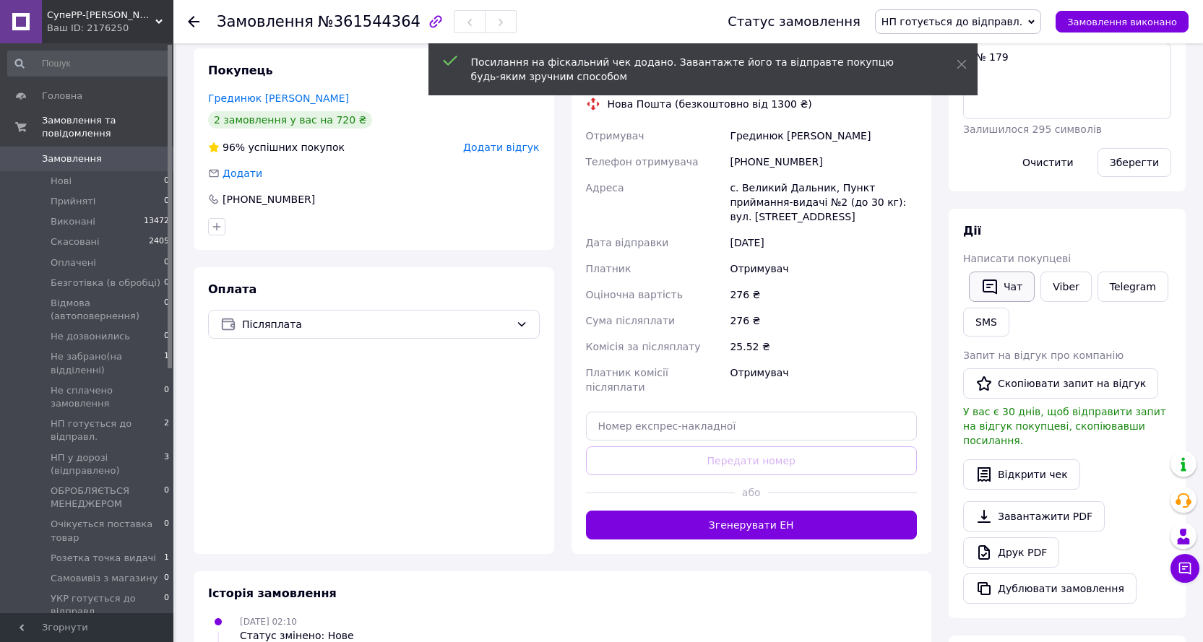
click at [1018, 284] on button "Чат" at bounding box center [1002, 287] width 66 height 30
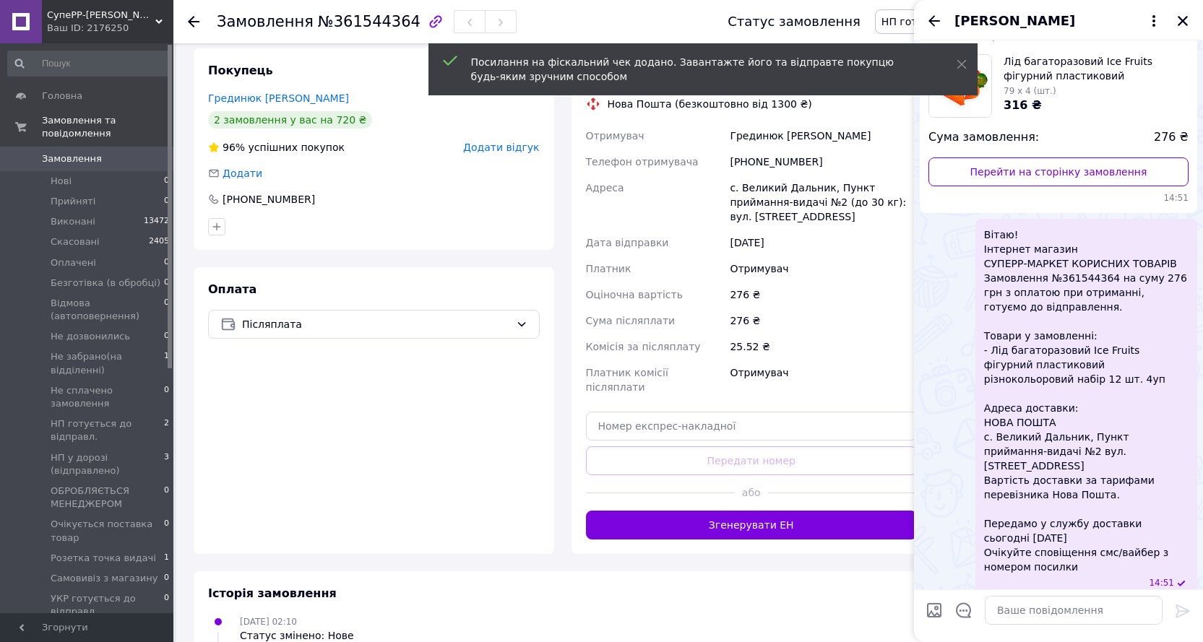
scroll to position [959, 0]
click at [963, 605] on icon "Відкрити шаблони відповідей" at bounding box center [964, 611] width 16 height 16
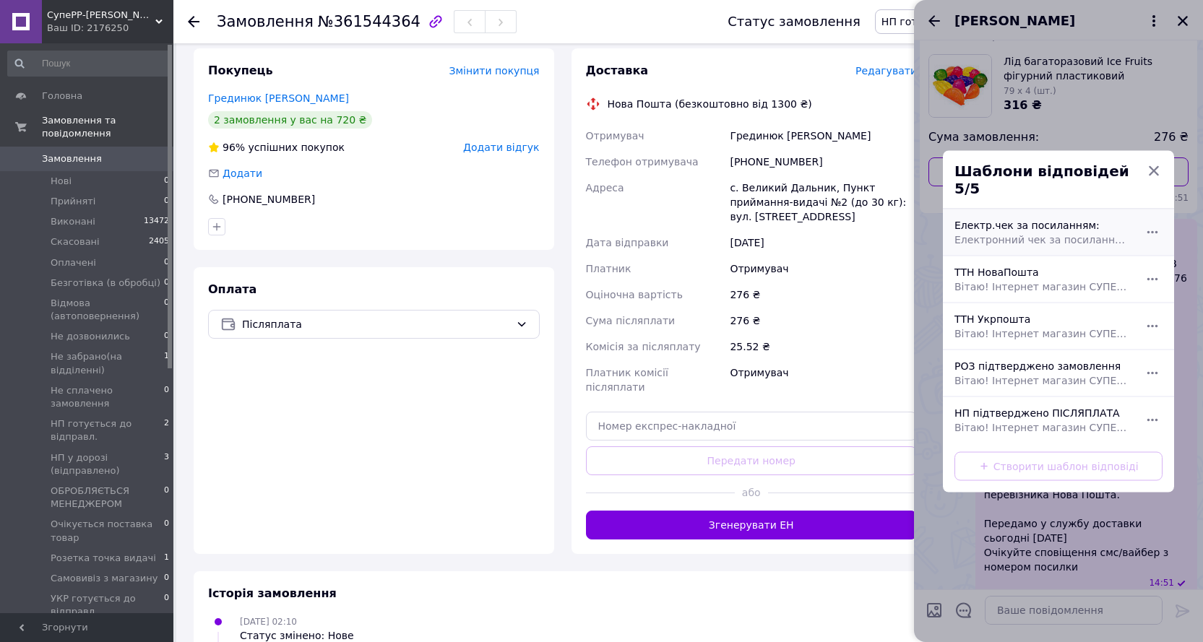
click at [1014, 217] on div "Електр.чек за посиланням: Електронний чек за посиланням:" at bounding box center [1043, 232] width 188 height 40
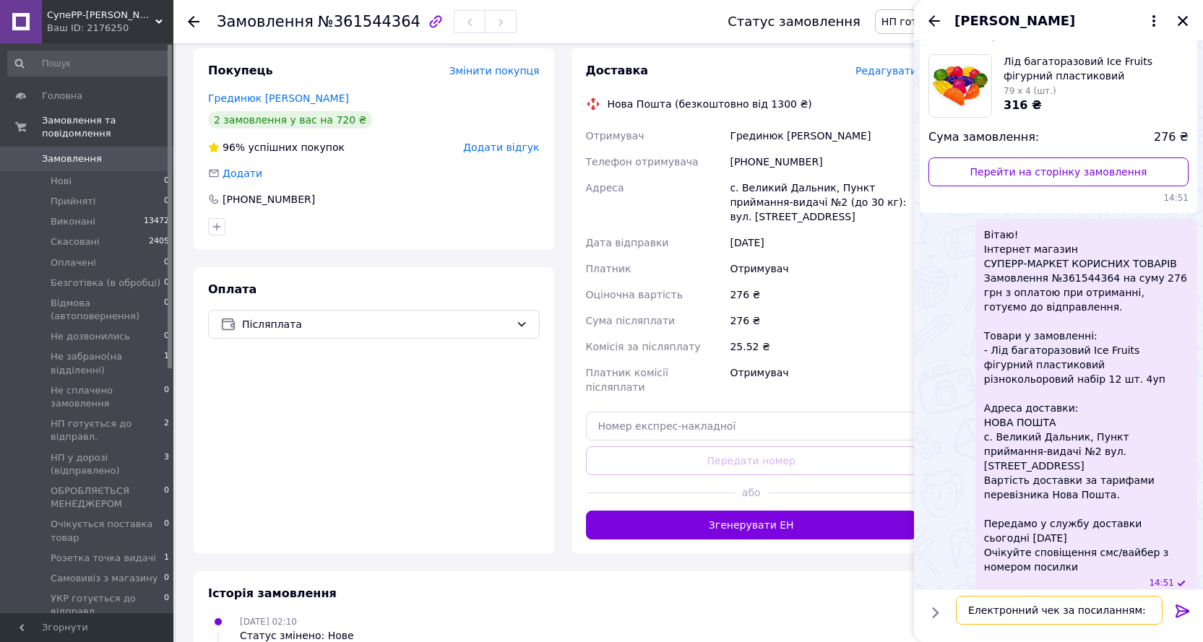
click at [1138, 611] on textarea "Електронний чек за посиланням:" at bounding box center [1059, 610] width 207 height 29
paste textarea "[URL][DOMAIN_NAME]"
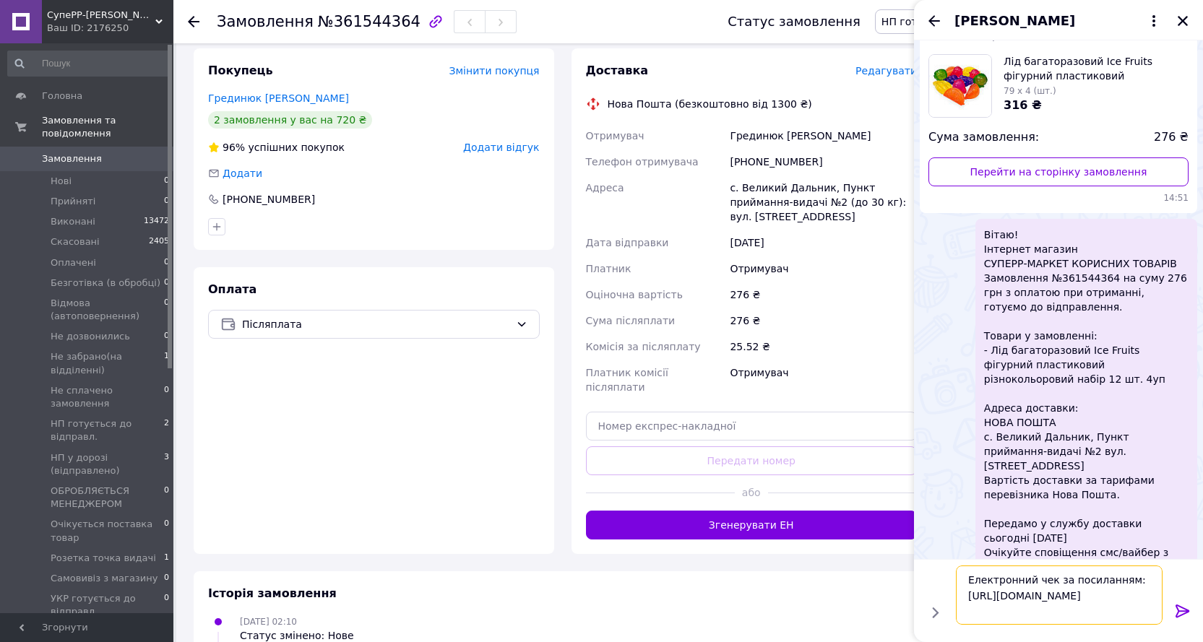
type textarea "Електронний чек за посиланням: [URL][DOMAIN_NAME]"
click at [1180, 607] on icon at bounding box center [1182, 611] width 17 height 17
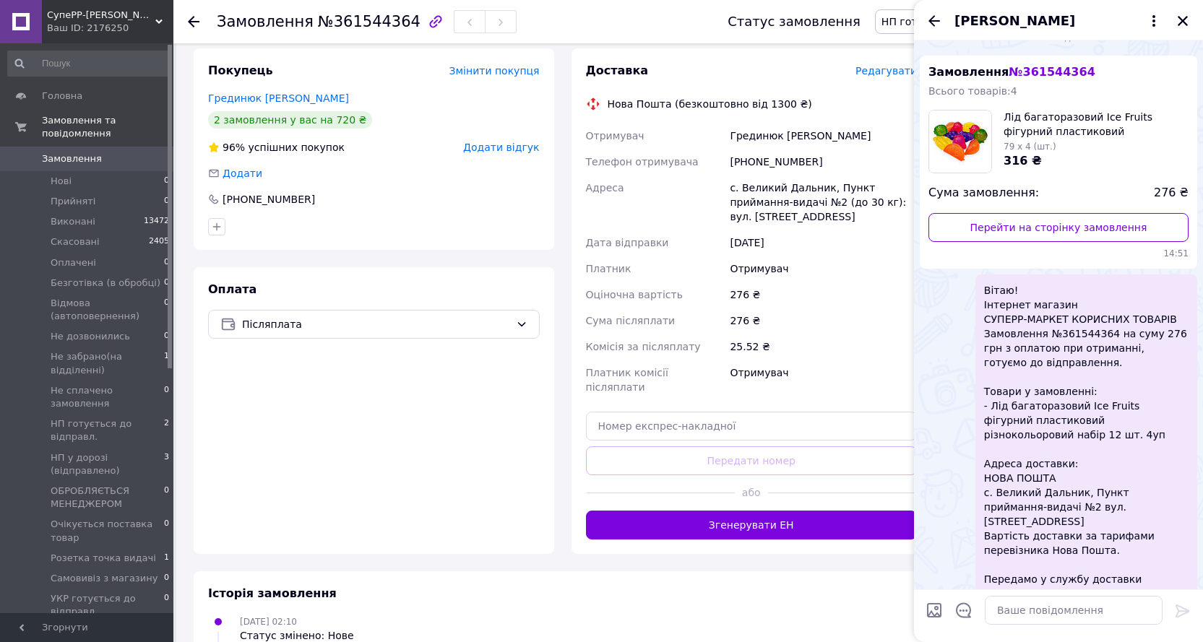
scroll to position [1061, 0]
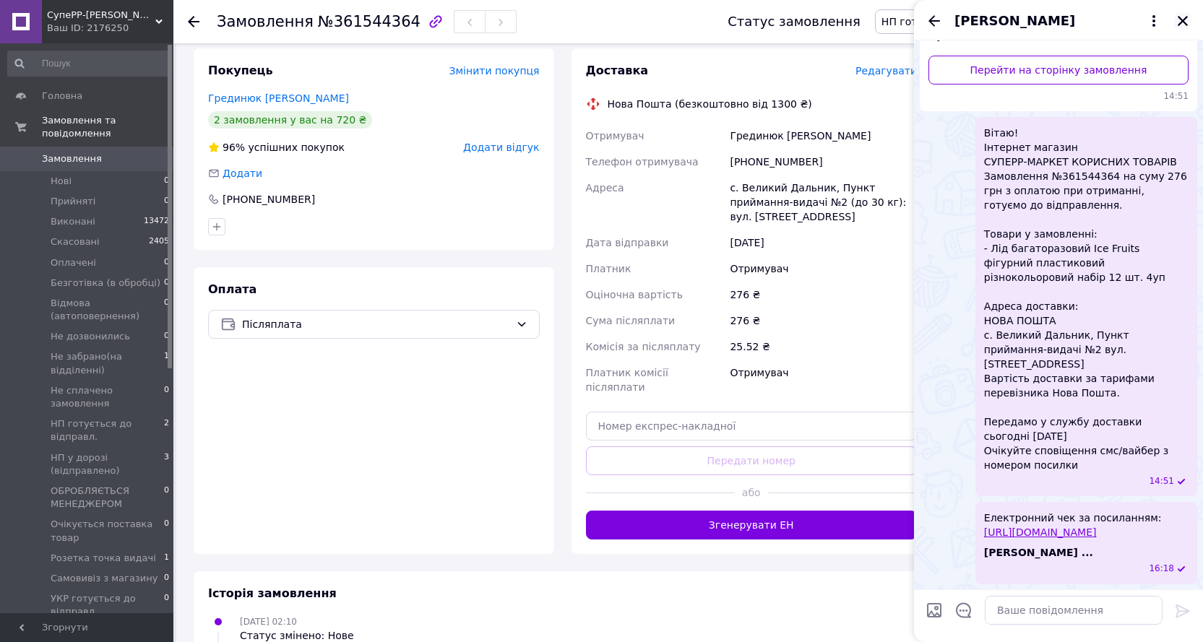
click at [1189, 17] on button "Закрити" at bounding box center [1182, 20] width 17 height 17
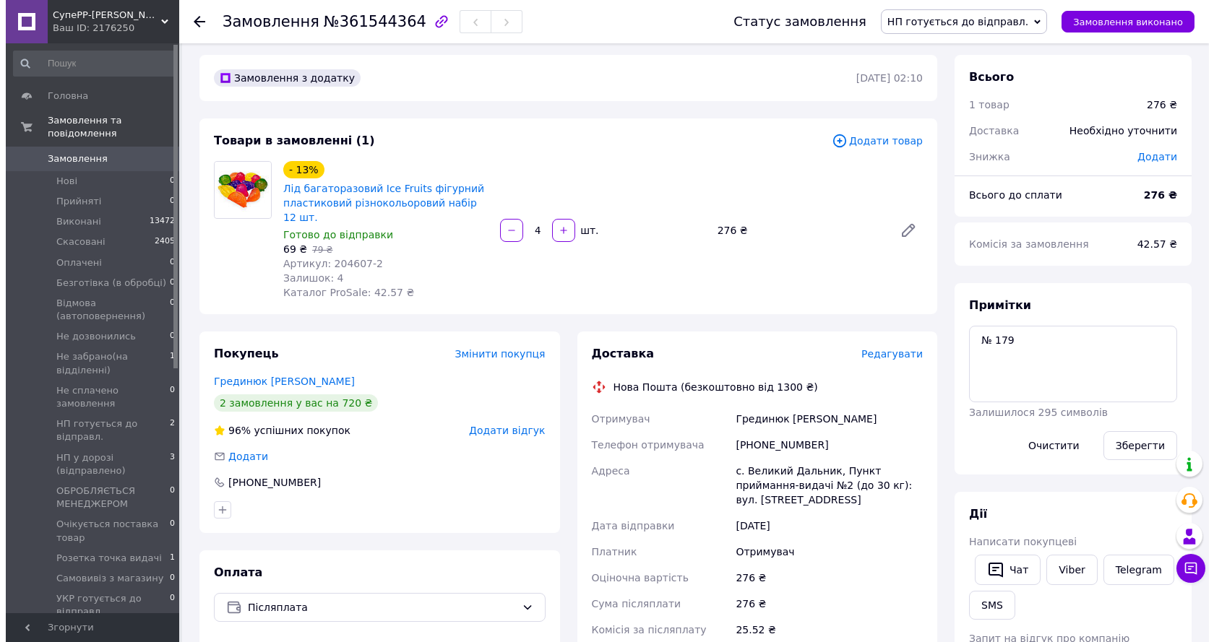
scroll to position [0, 0]
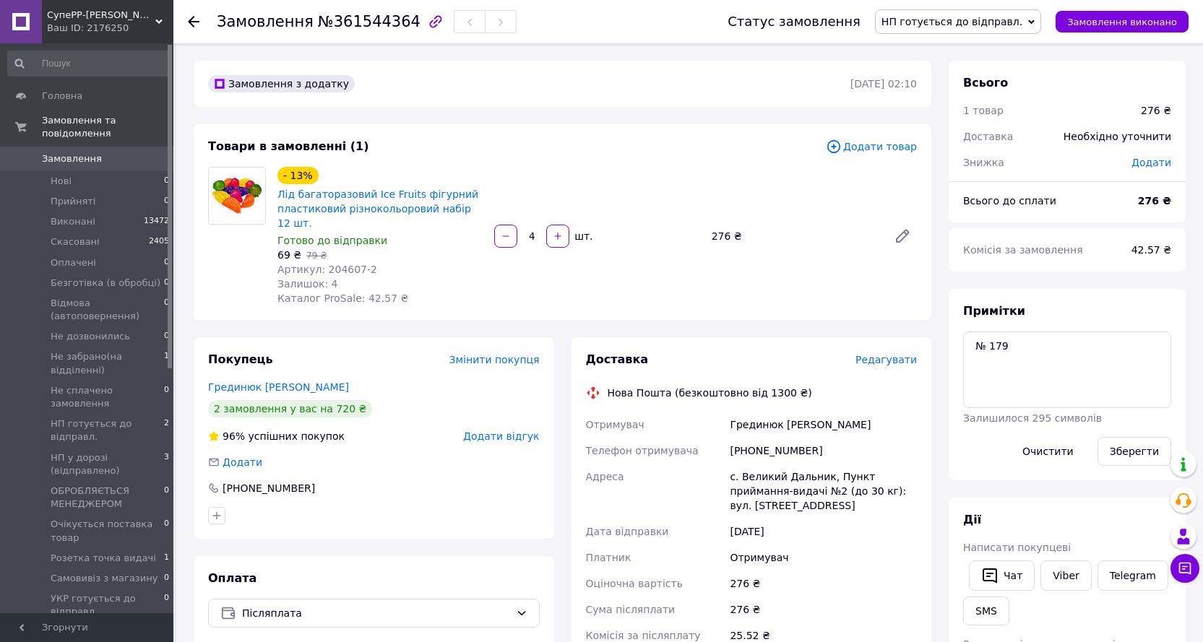
click at [889, 352] on div "Доставка Редагувати" at bounding box center [752, 360] width 332 height 17
click at [889, 354] on span "Редагувати" at bounding box center [885, 360] width 61 height 12
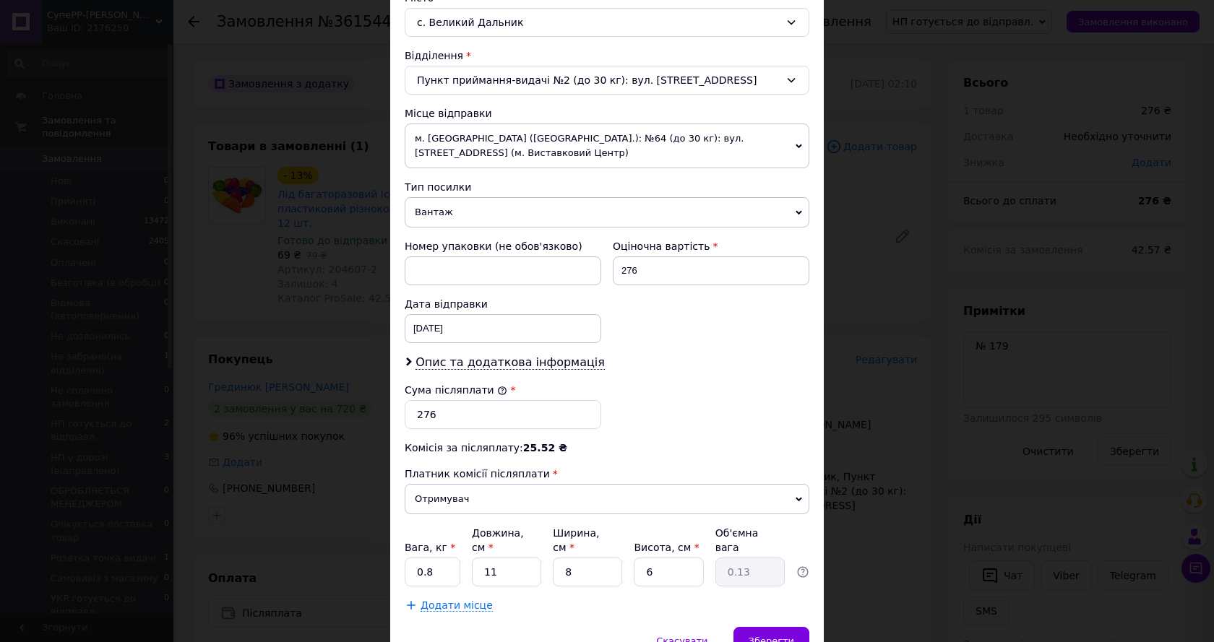
scroll to position [460, 0]
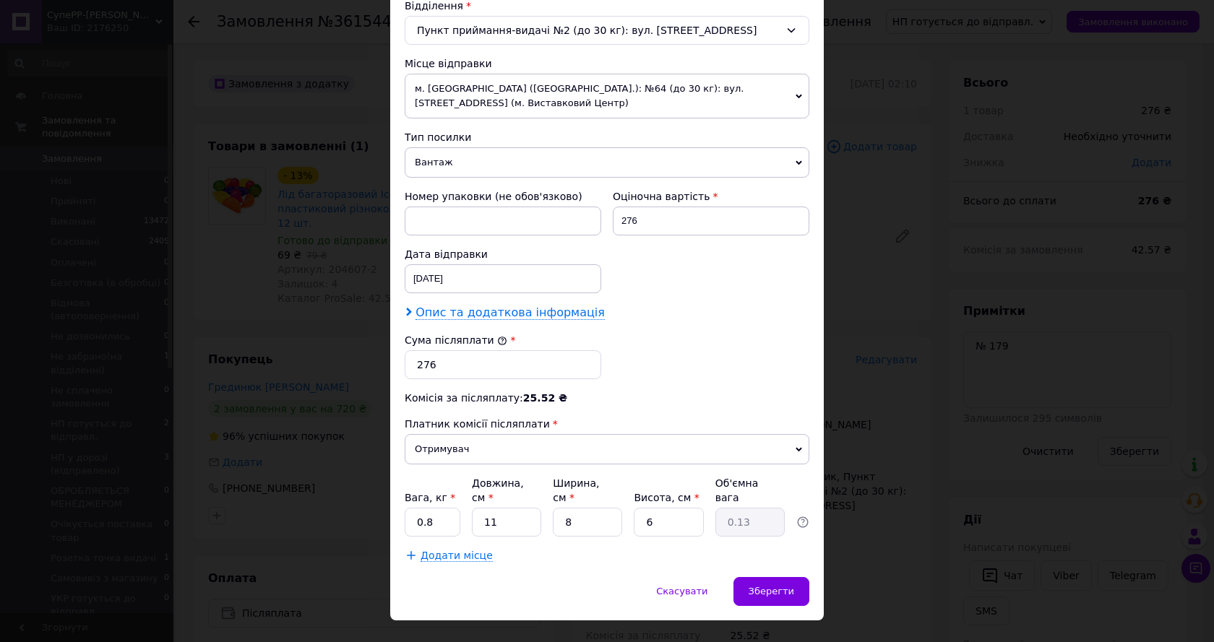
click at [475, 306] on span "Опис та додаткова інформація" at bounding box center [509, 313] width 189 height 14
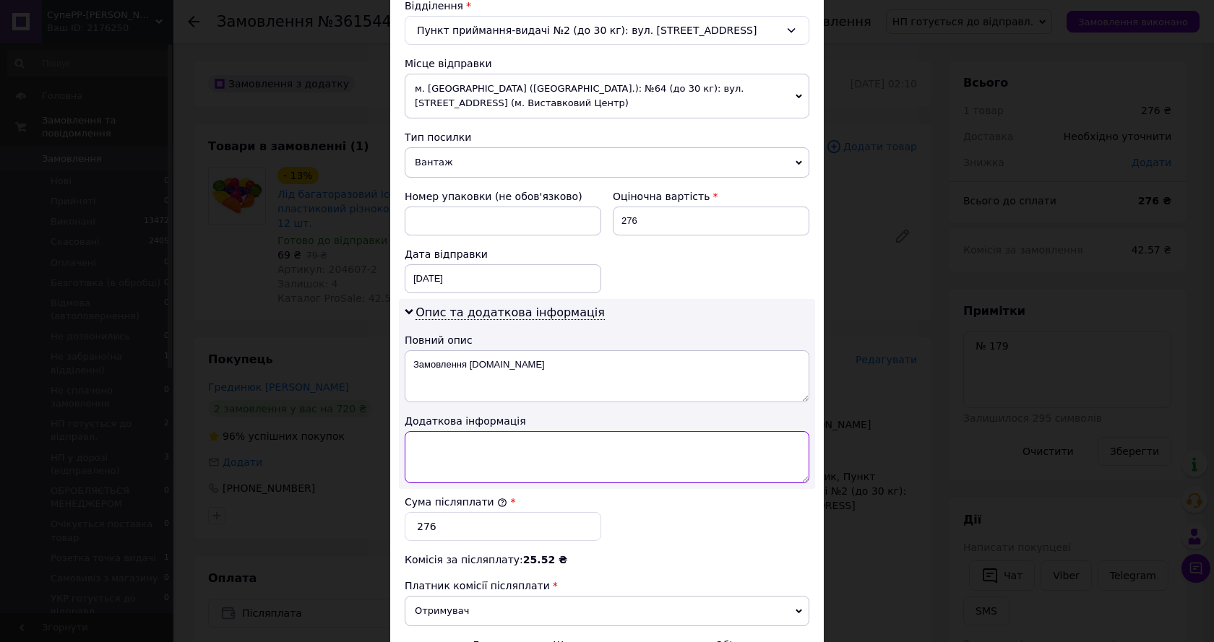
click at [485, 431] on textarea at bounding box center [607, 457] width 405 height 52
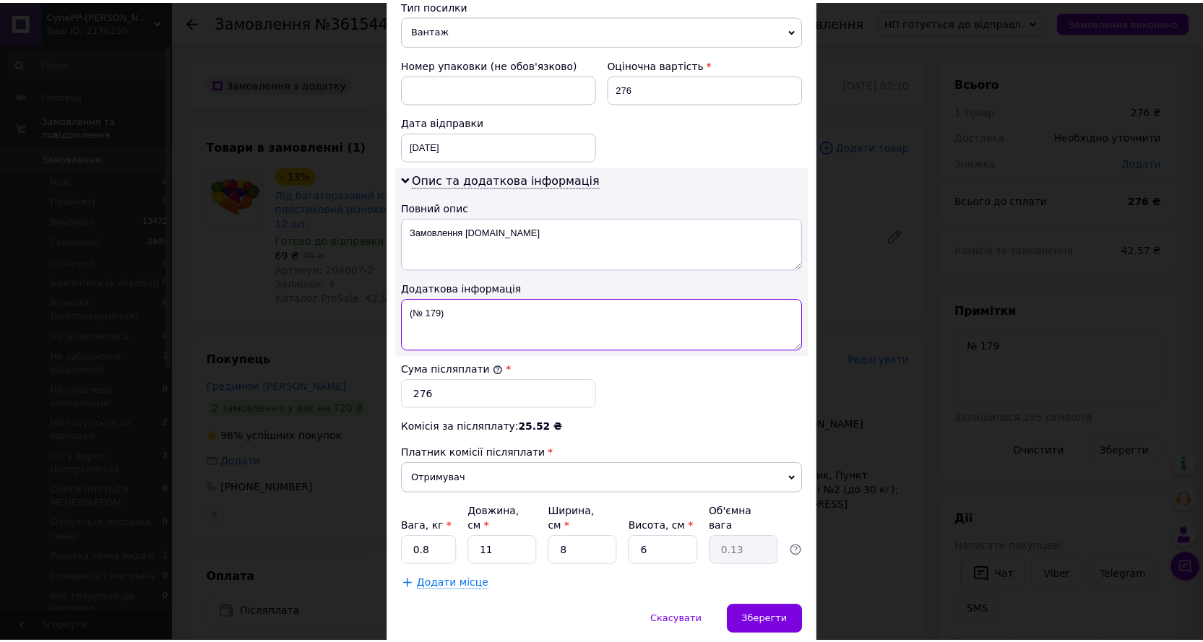
scroll to position [622, 0]
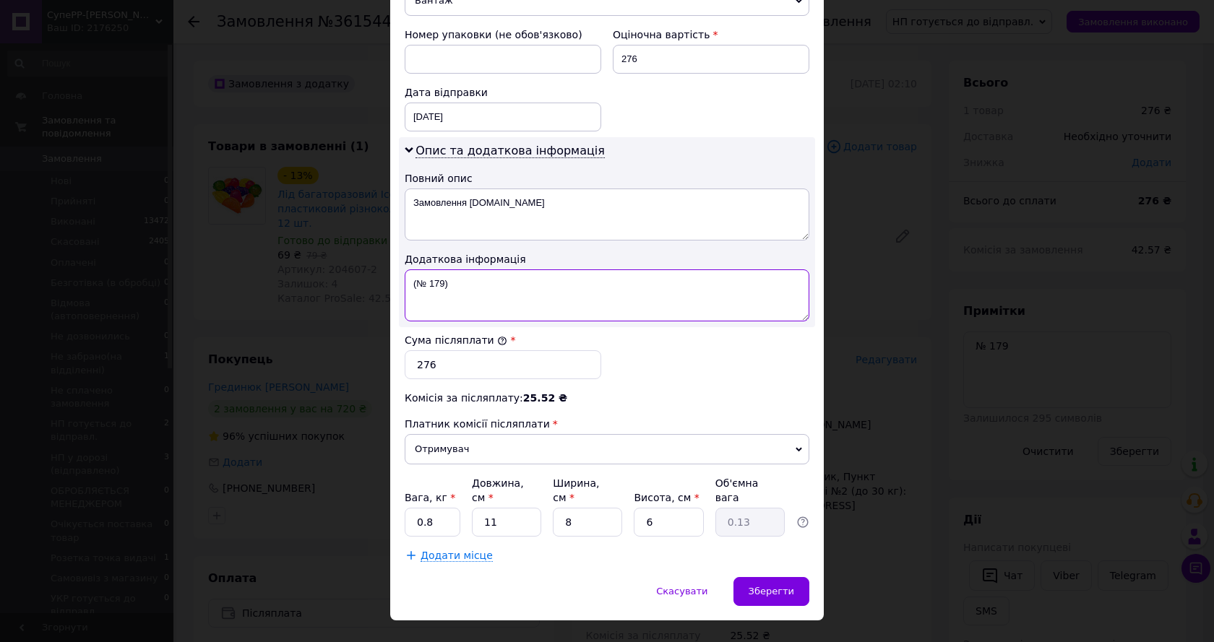
type textarea "(№ 179)"
click at [435, 508] on input "0.8" at bounding box center [433, 522] width 56 height 29
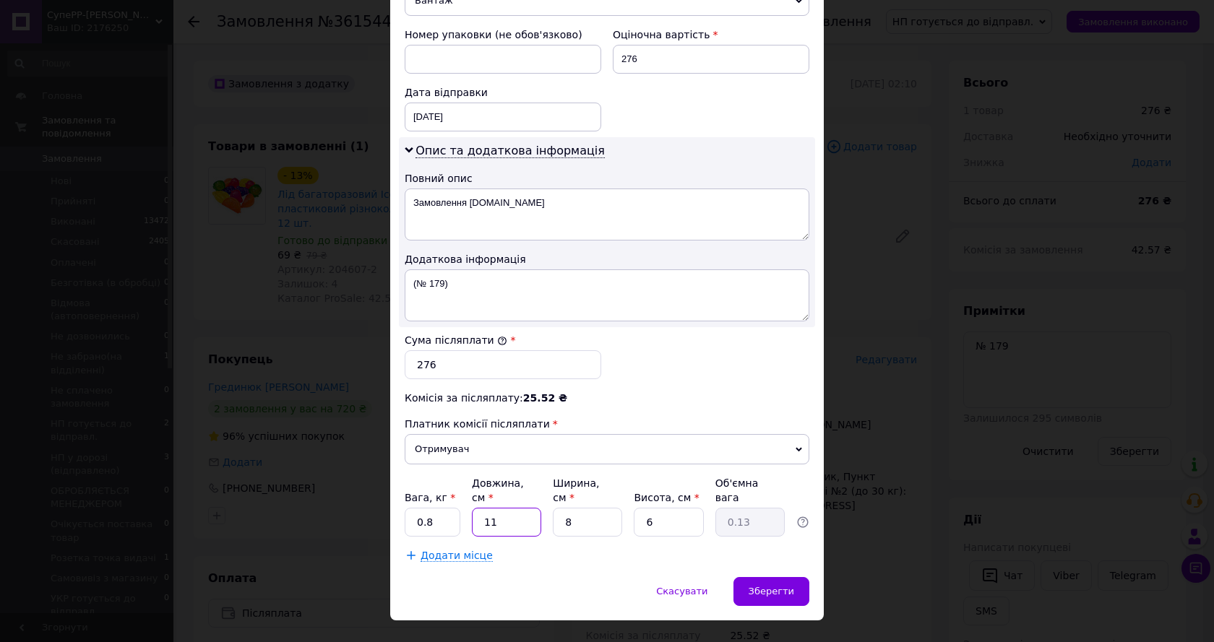
click at [506, 508] on input "11" at bounding box center [506, 522] width 69 height 29
type input "2"
type input "0.1"
type input "20"
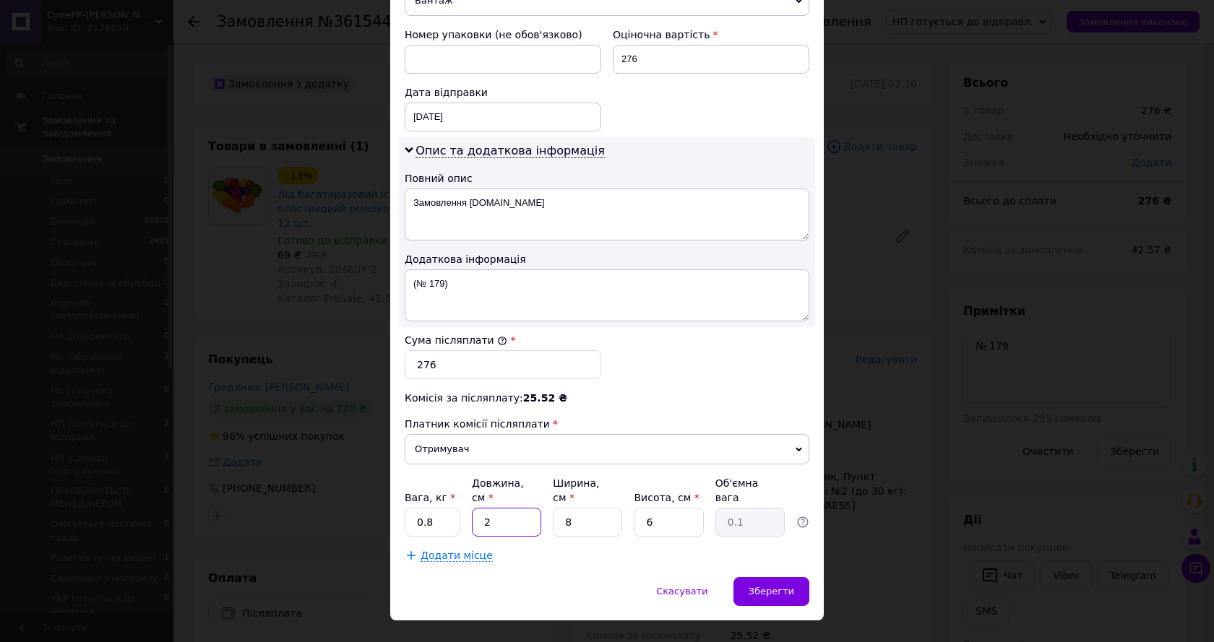
type input "0.24"
type input "20"
click at [576, 508] on input "8" at bounding box center [587, 522] width 69 height 29
type input "2"
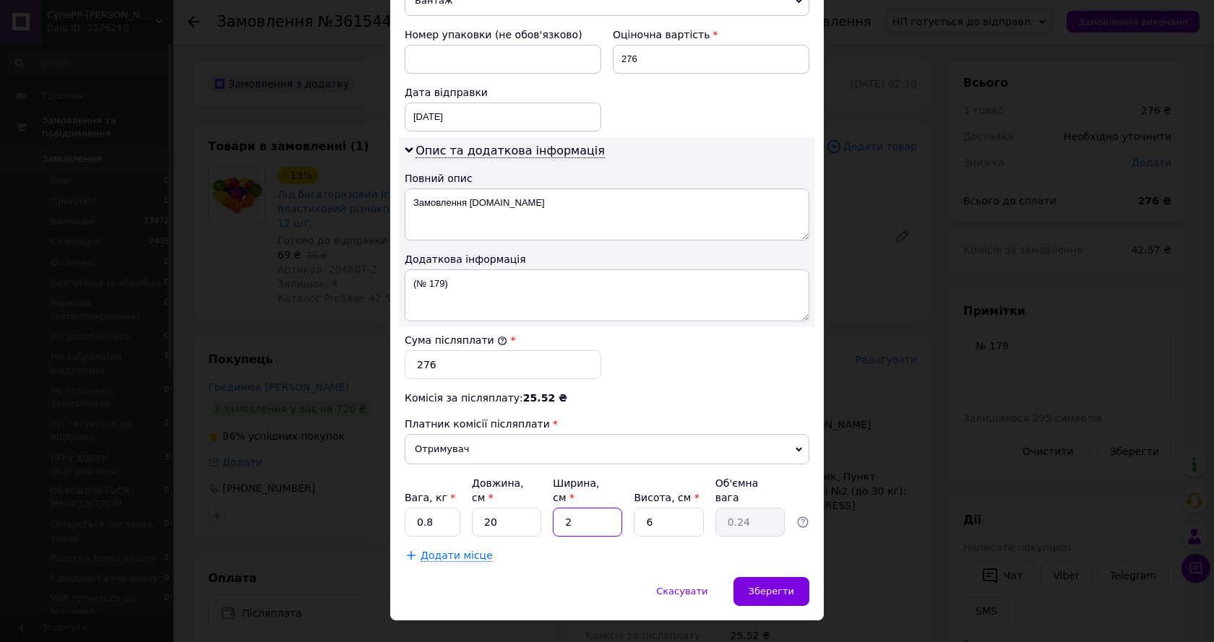
type input "0.1"
type input "20"
type input "0.6"
type input "20"
click at [668, 508] on input "6" at bounding box center [668, 522] width 69 height 29
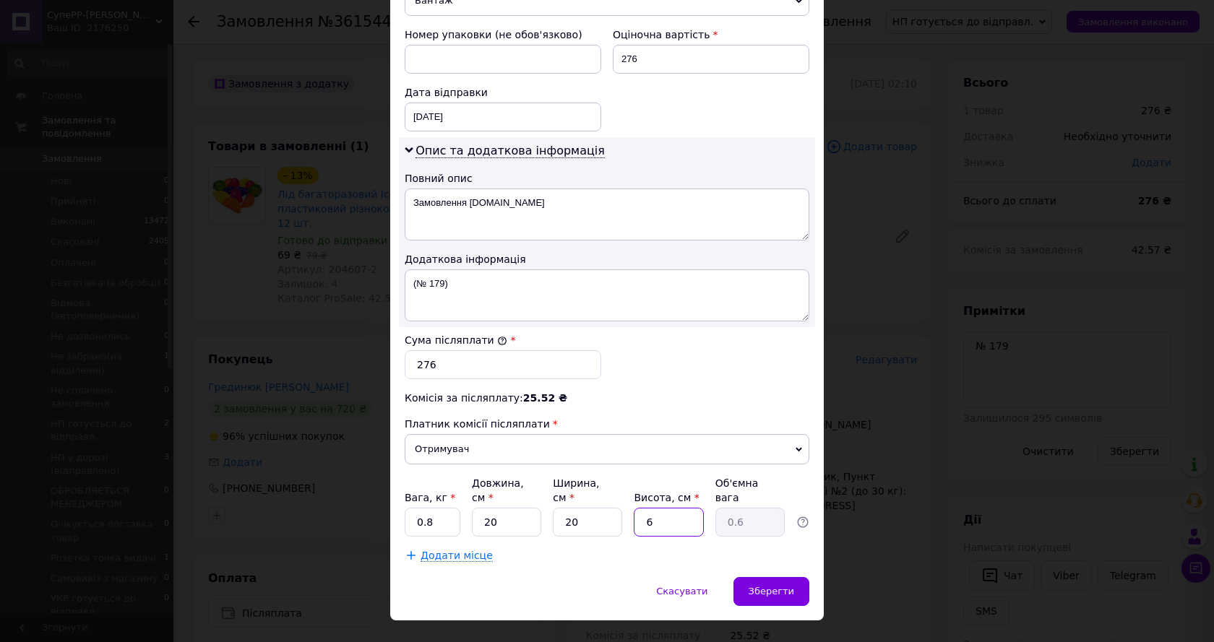
click at [668, 508] on input "6" at bounding box center [668, 522] width 69 height 29
type input "1"
type input "0.1"
type input "10"
type input "1"
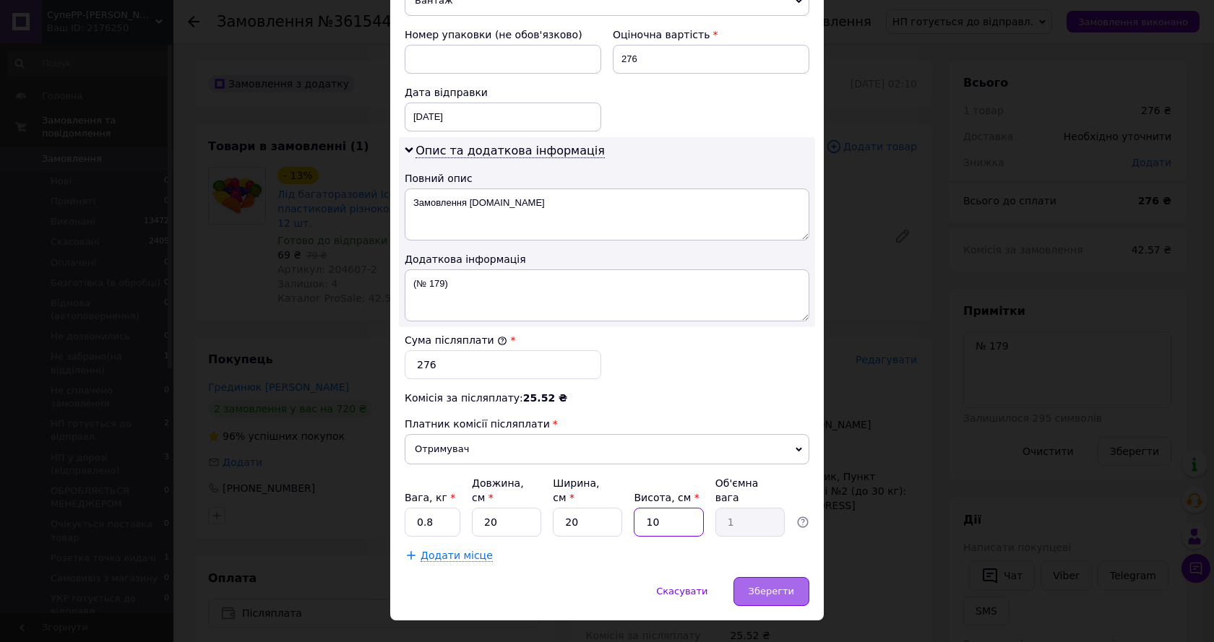
type input "10"
click at [773, 586] on span "Зберегти" at bounding box center [771, 591] width 46 height 11
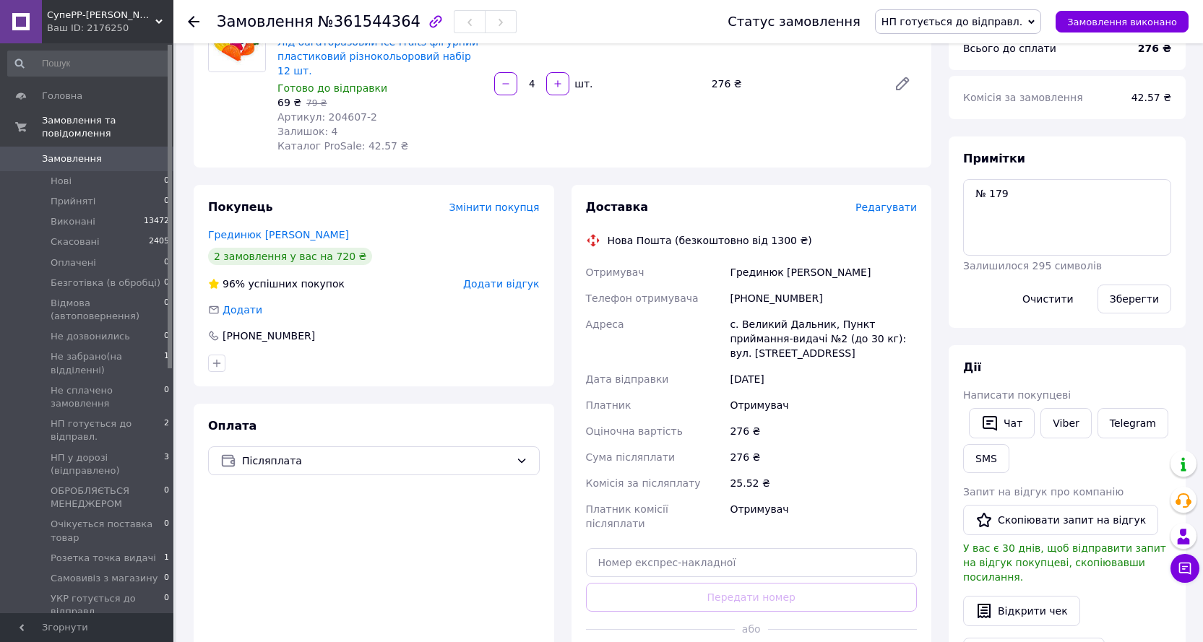
scroll to position [361, 0]
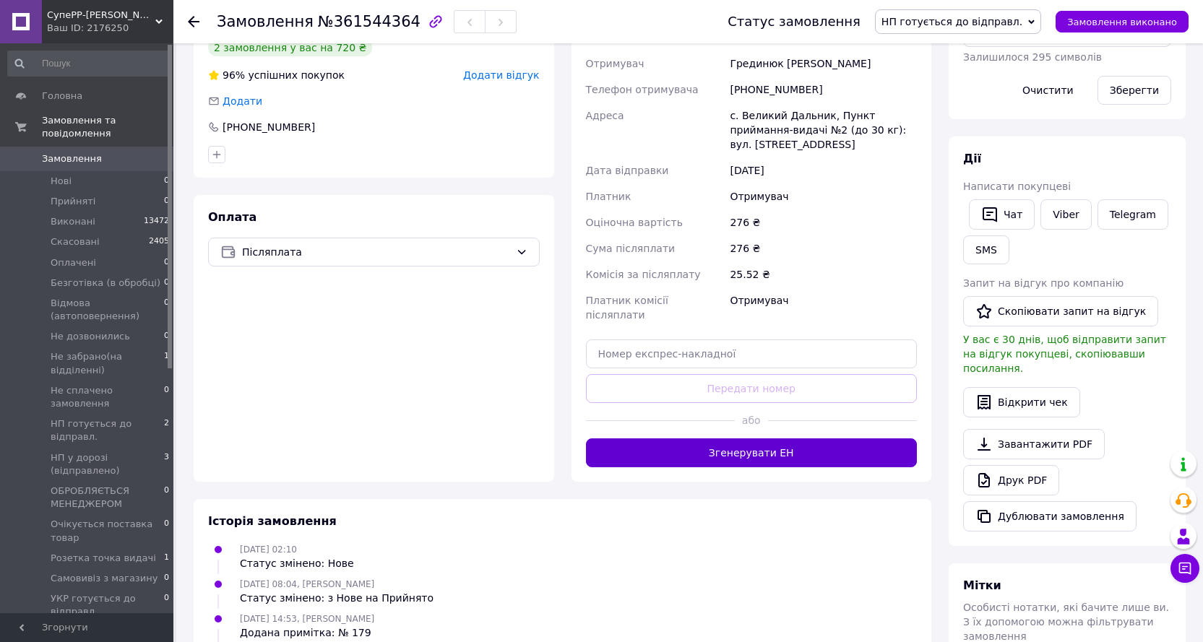
click at [767, 439] on button "Згенерувати ЕН" at bounding box center [752, 453] width 332 height 29
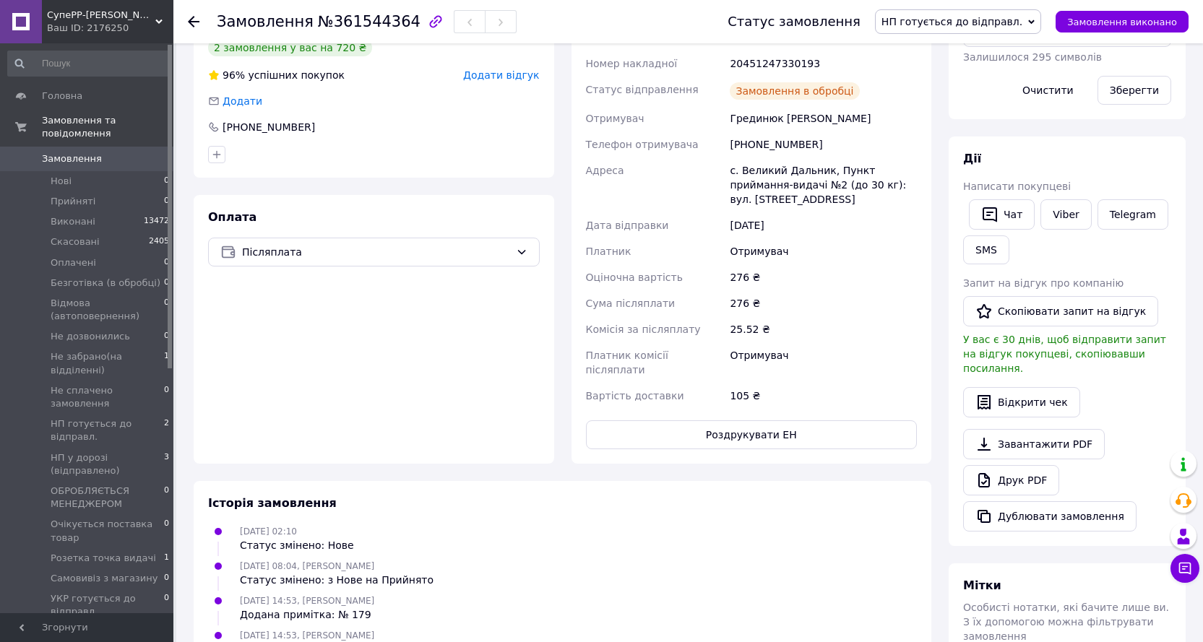
scroll to position [217, 0]
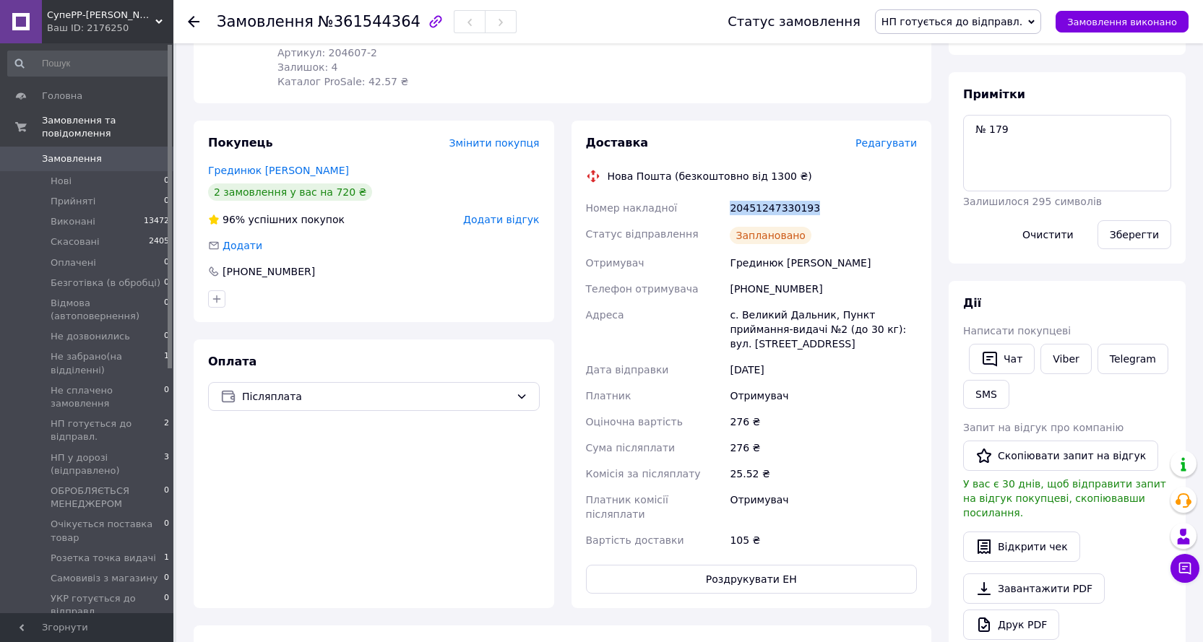
drag, startPoint x: 733, startPoint y: 191, endPoint x: 818, endPoint y: 191, distance: 84.5
click at [818, 195] on div "20451247330193" at bounding box center [823, 208] width 193 height 26
copy div "20451247330193"
click at [1057, 363] on link "Viber" at bounding box center [1065, 359] width 51 height 30
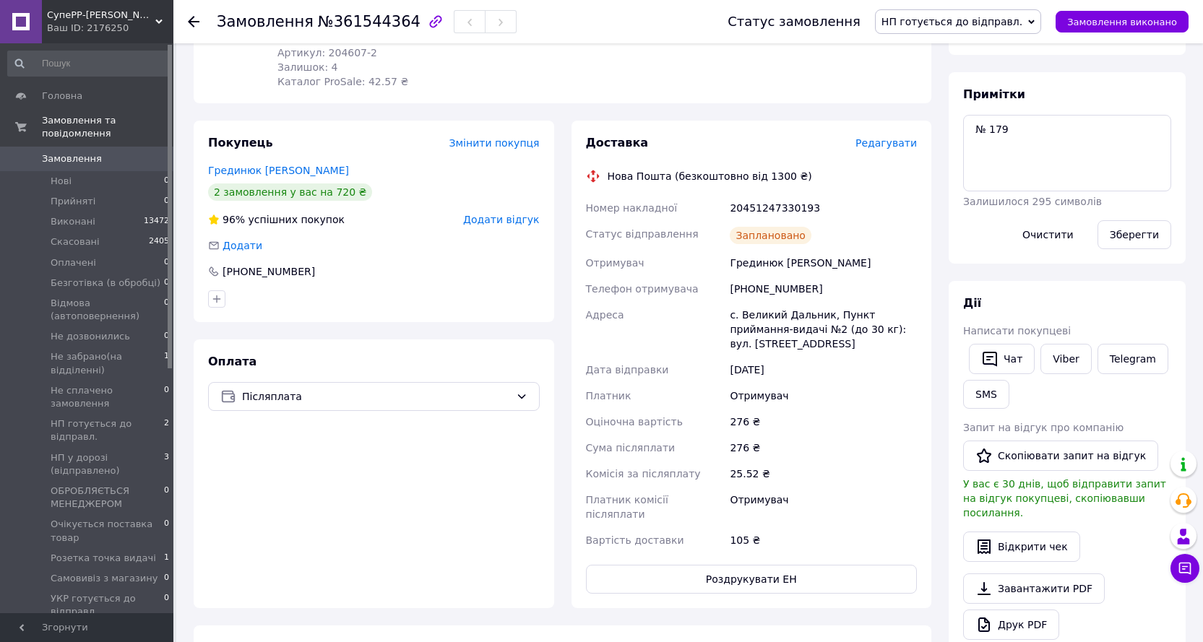
click at [1140, 397] on div "Чат Viber Telegram SMS" at bounding box center [1067, 376] width 214 height 71
click at [1009, 359] on button "Чат" at bounding box center [1002, 359] width 66 height 30
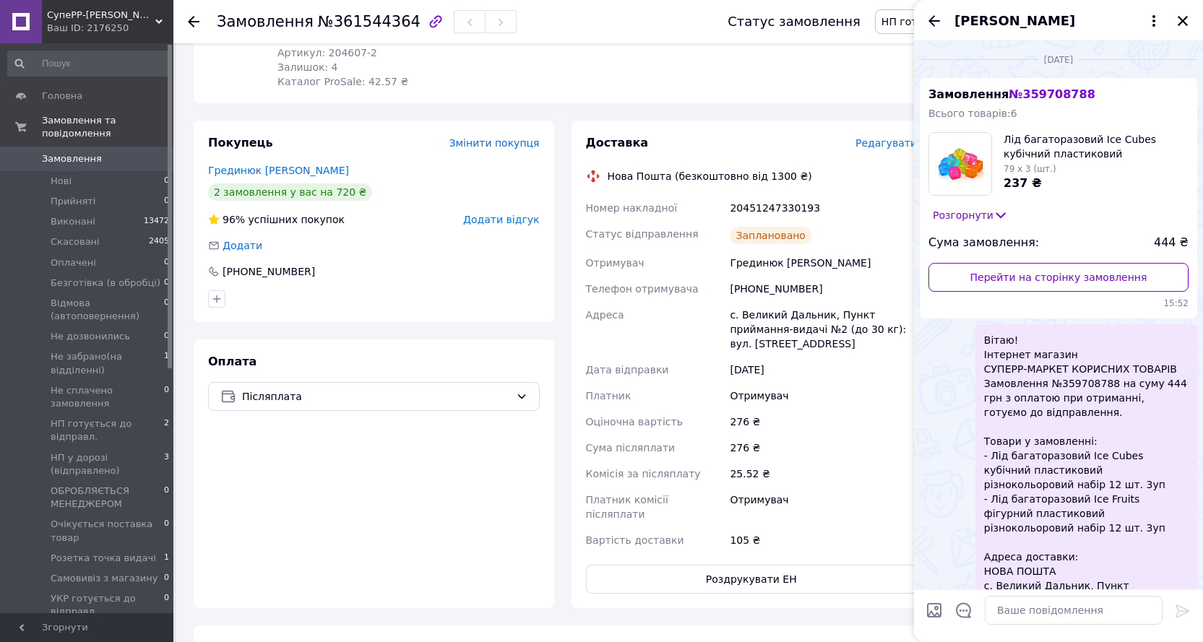
scroll to position [1061, 0]
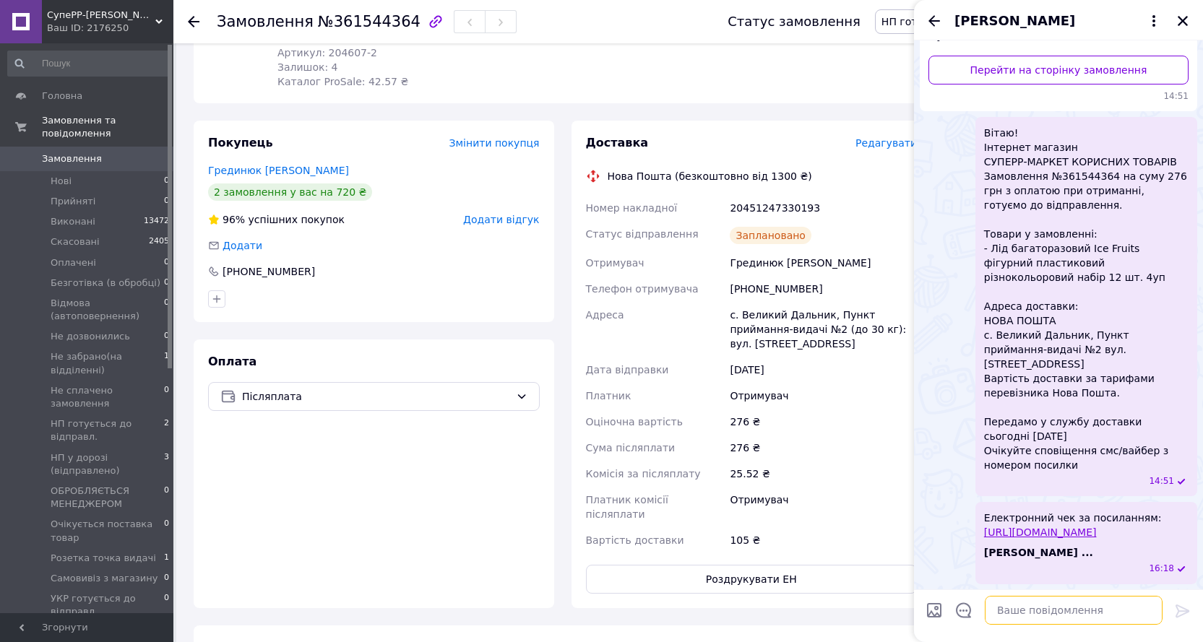
click at [1084, 611] on textarea at bounding box center [1074, 610] width 178 height 29
paste textarea "ттн 20451247330193 Дякуємо за покупку!"
type textarea "ттн 20451247330193 Дякуємо за покупку!"
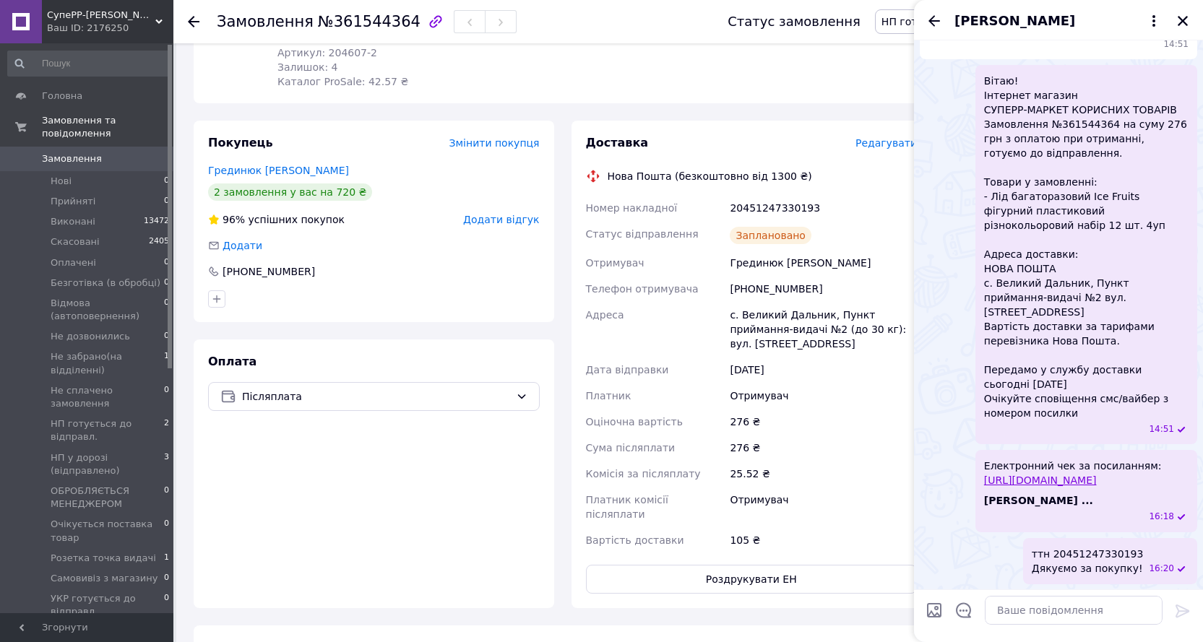
click at [1183, 11] on div "[PERSON_NAME]" at bounding box center [1058, 20] width 289 height 40
click at [1181, 21] on icon "Закрити" at bounding box center [1182, 20] width 13 height 13
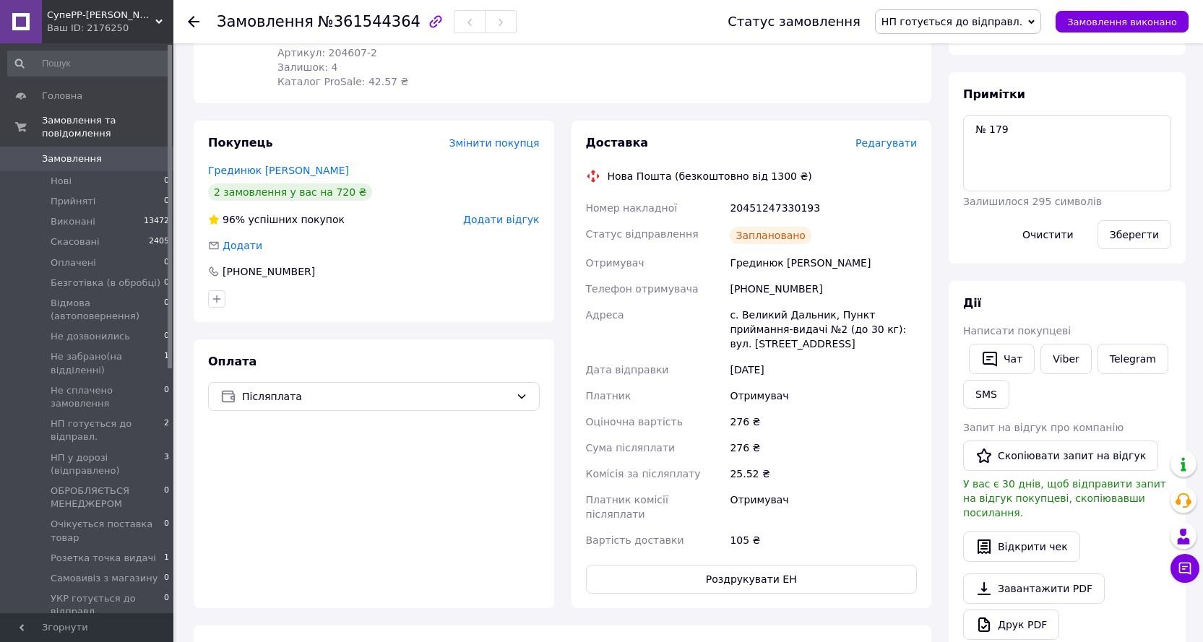
click at [1001, 16] on span "НП готується до відправл." at bounding box center [951, 22] width 141 height 12
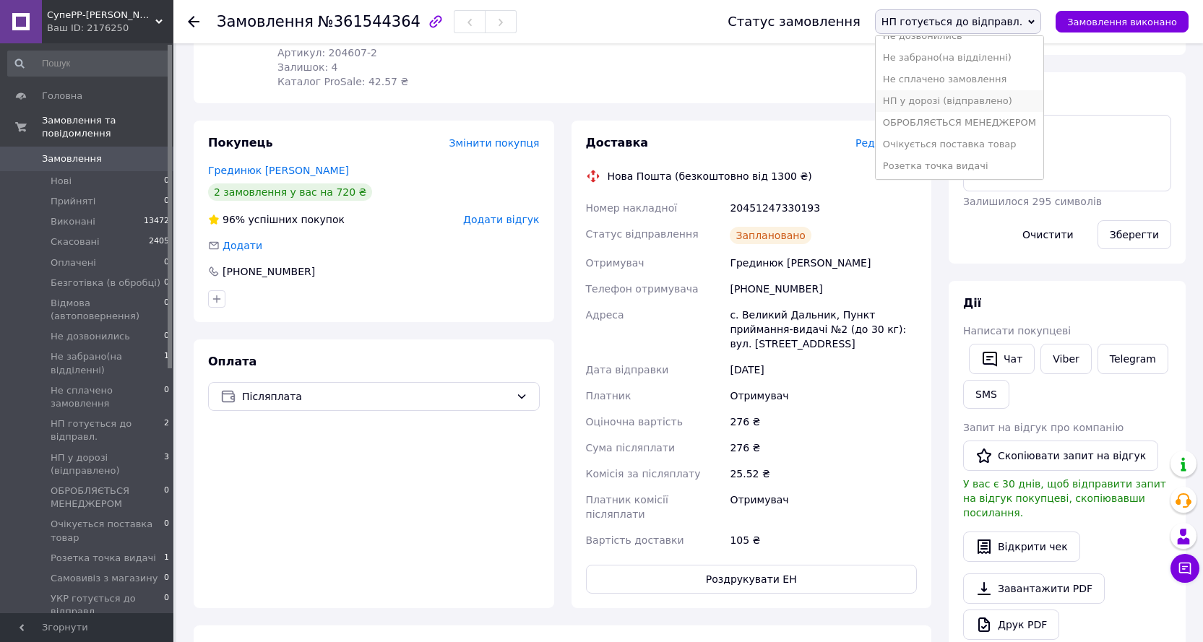
click at [987, 96] on li "НП у дорозі (відправлено)" at bounding box center [960, 101] width 168 height 22
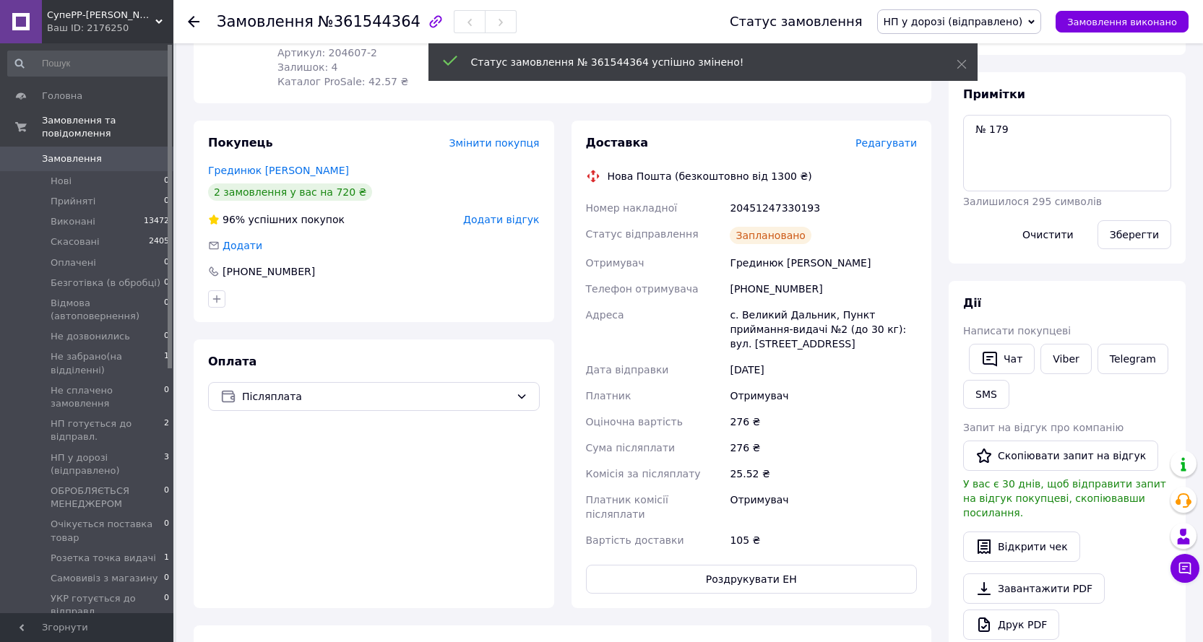
click at [195, 21] on use at bounding box center [194, 22] width 12 height 12
